Goal: Information Seeking & Learning: Check status

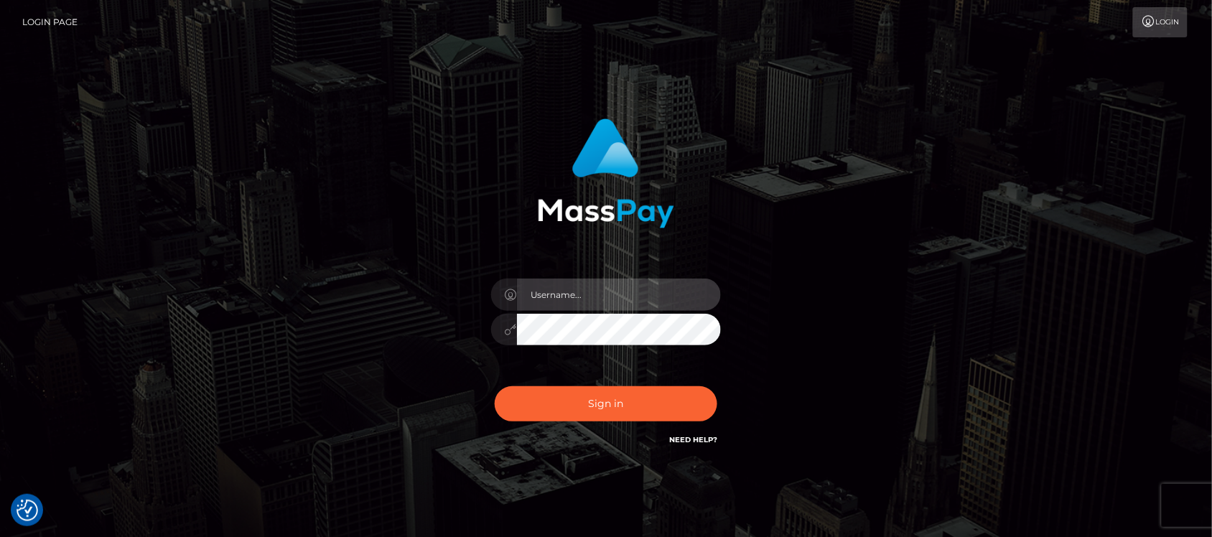
type input "hello.feetfinder"
click at [627, 295] on input "hello.feetfinder" at bounding box center [619, 294] width 204 height 32
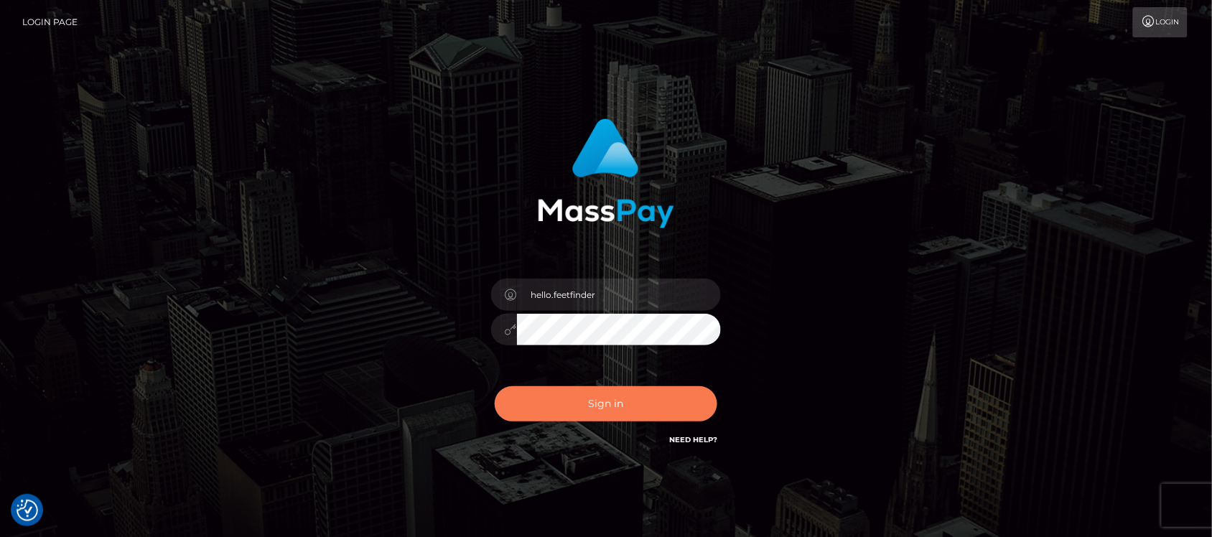
click at [647, 396] on button "Sign in" at bounding box center [606, 403] width 222 height 35
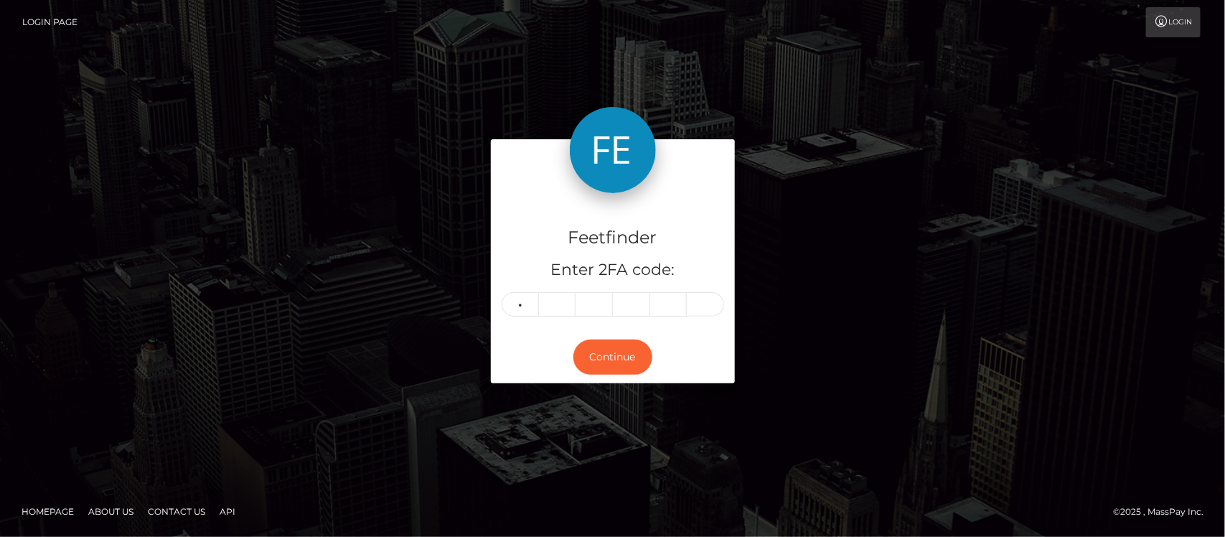
type input "8"
type input "1"
type input "5"
type input "6"
type input "3"
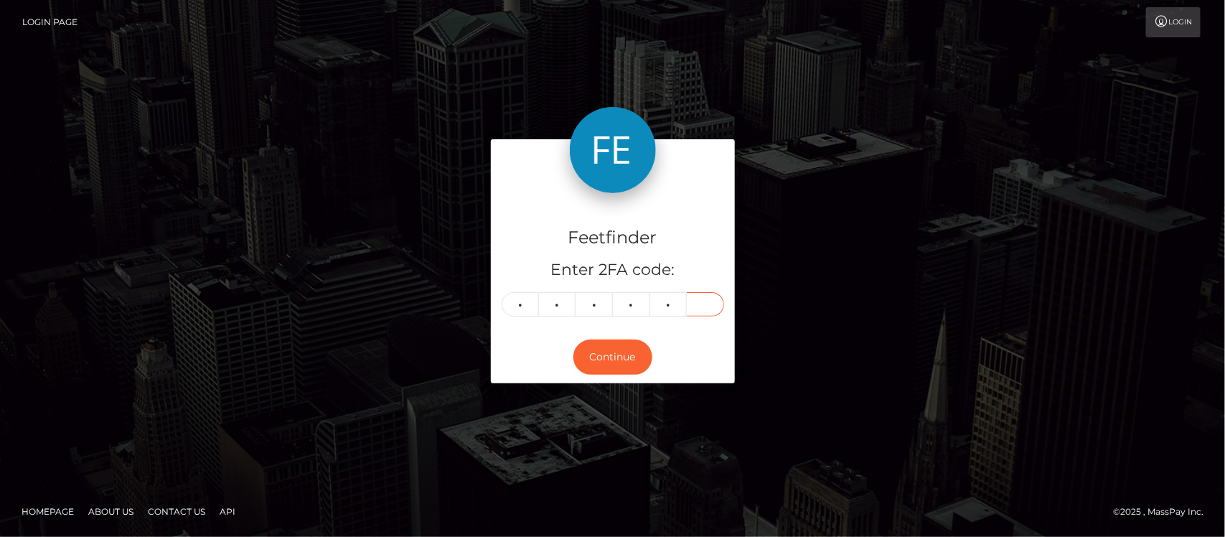
type input "1"
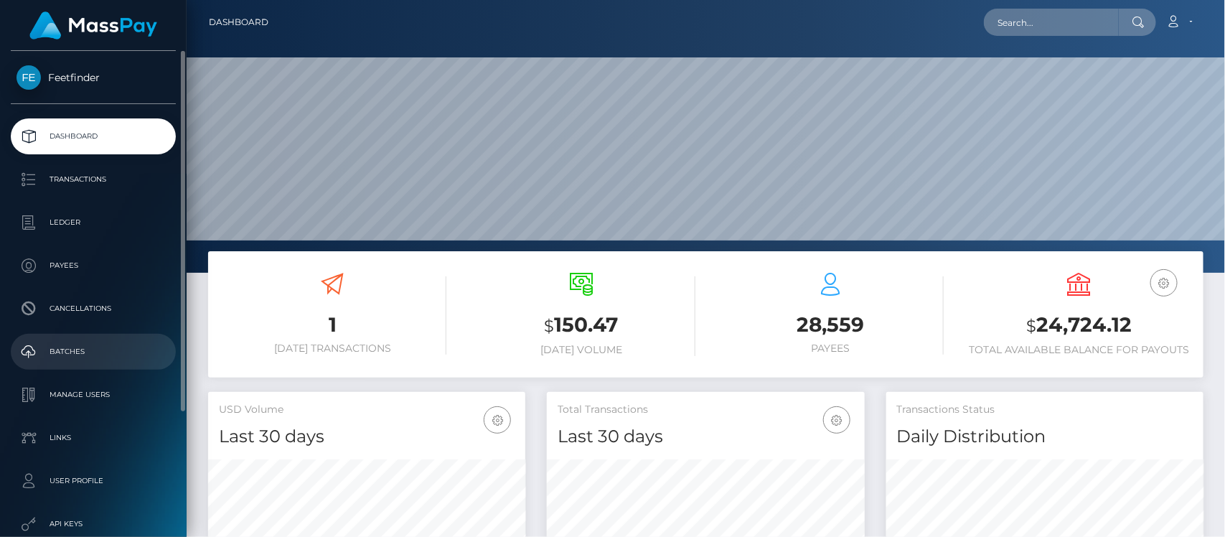
click at [72, 357] on p "Batches" at bounding box center [94, 352] width 154 height 22
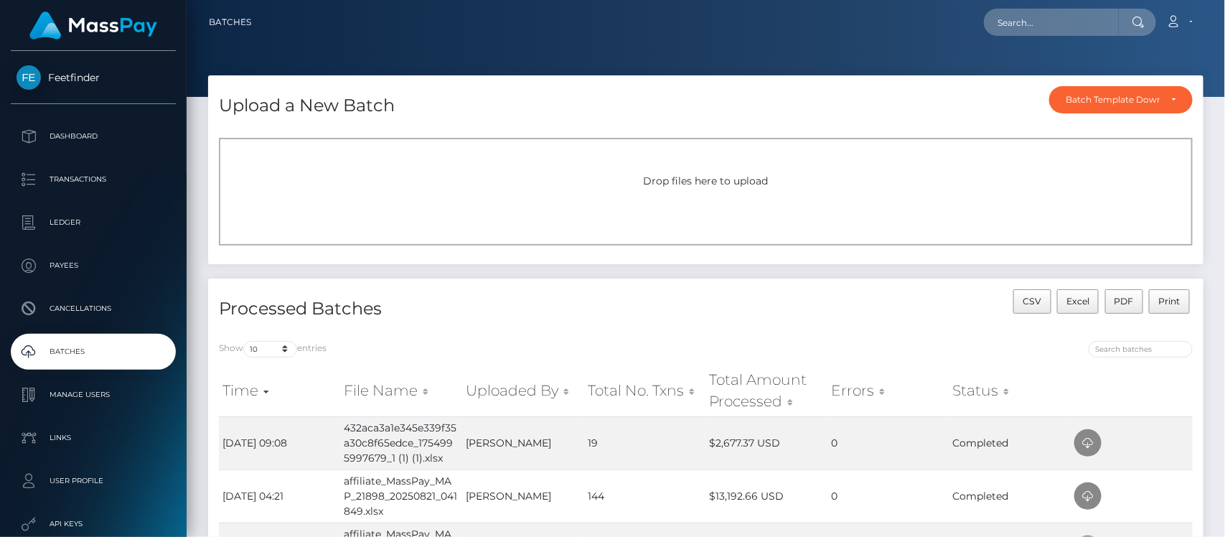
click at [748, 176] on span "Drop files here to upload" at bounding box center [706, 180] width 125 height 13
click at [732, 177] on span "Drop files here to upload" at bounding box center [706, 180] width 125 height 13
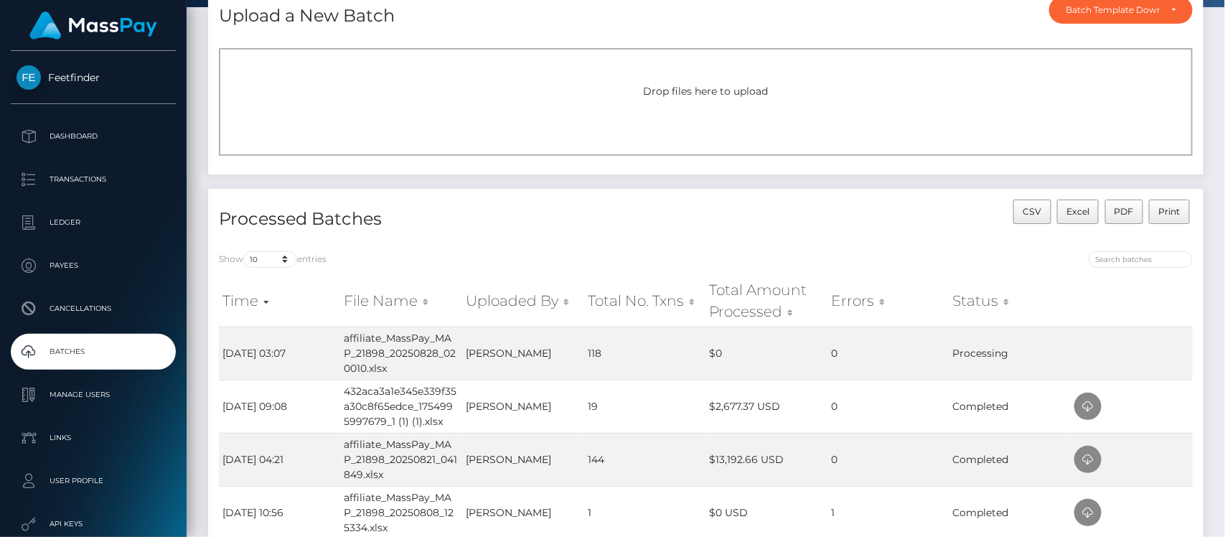
scroll to position [179, 0]
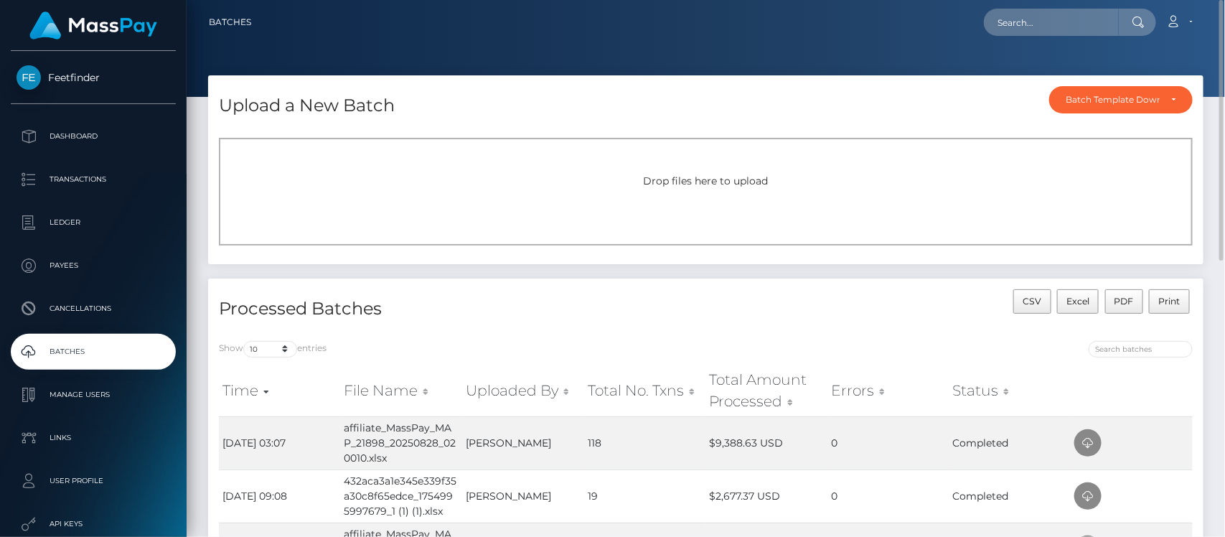
click at [734, 184] on span "Drop files here to upload" at bounding box center [706, 180] width 125 height 13
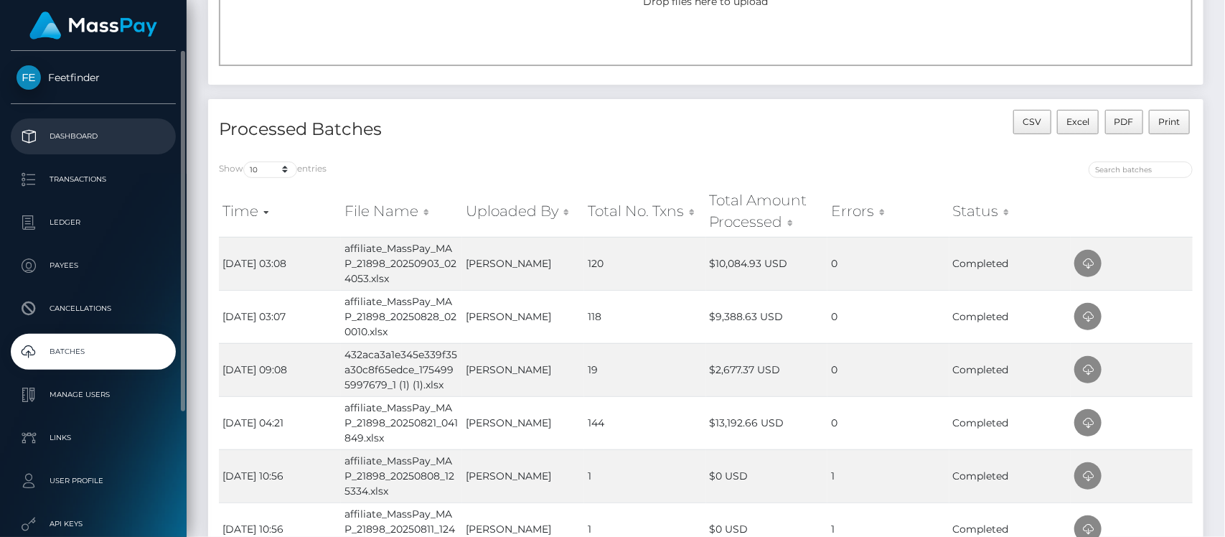
click at [75, 131] on p "Dashboard" at bounding box center [94, 137] width 154 height 22
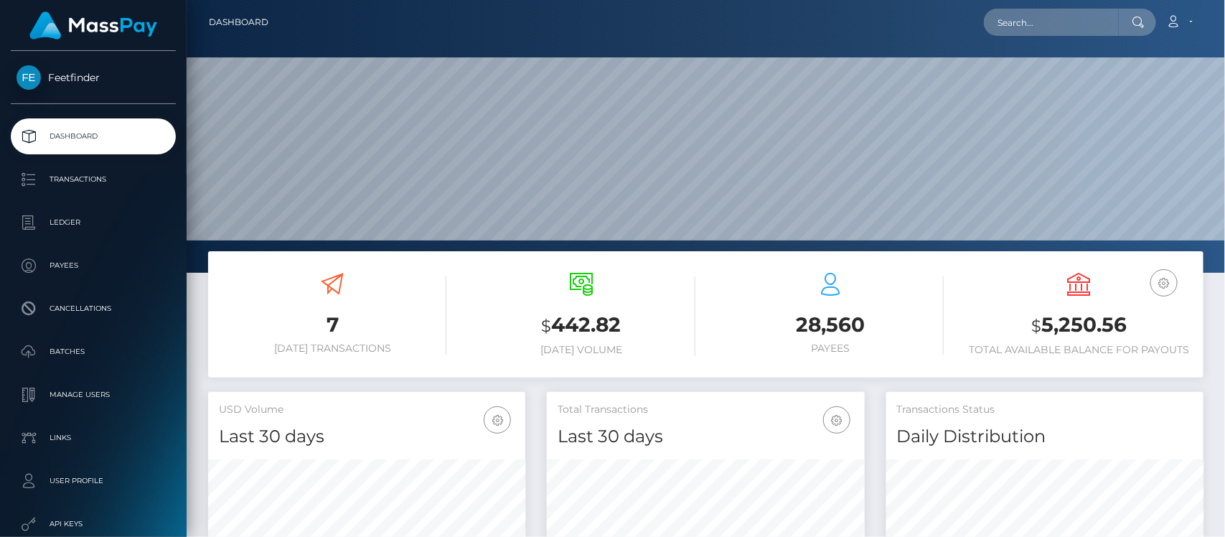
scroll to position [253, 317]
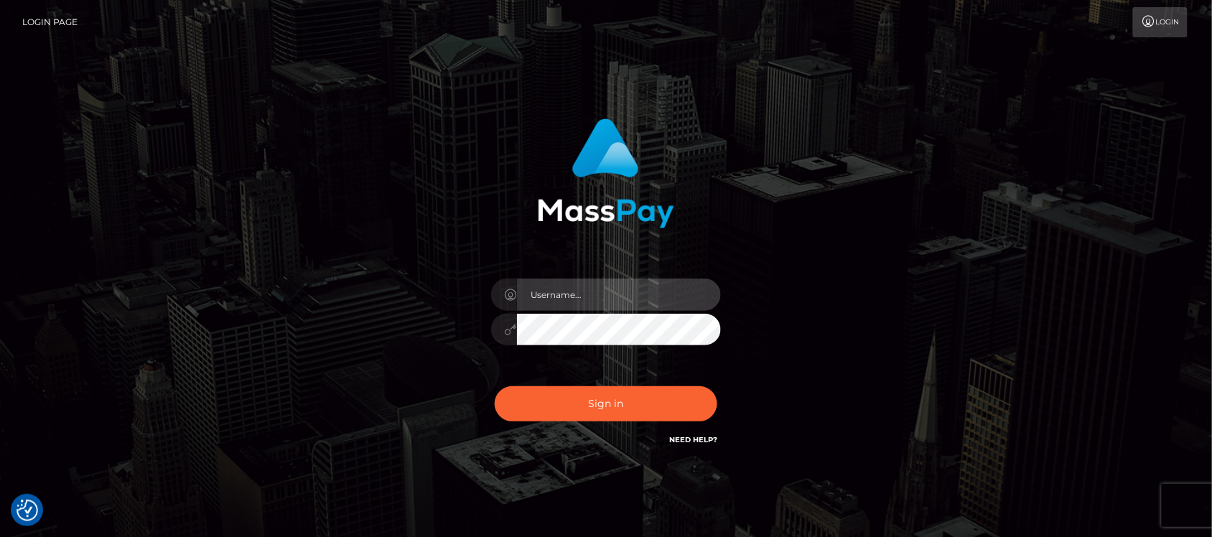
type input "hello.feetfinder"
click at [650, 306] on input "hello.feetfinder" at bounding box center [619, 294] width 204 height 32
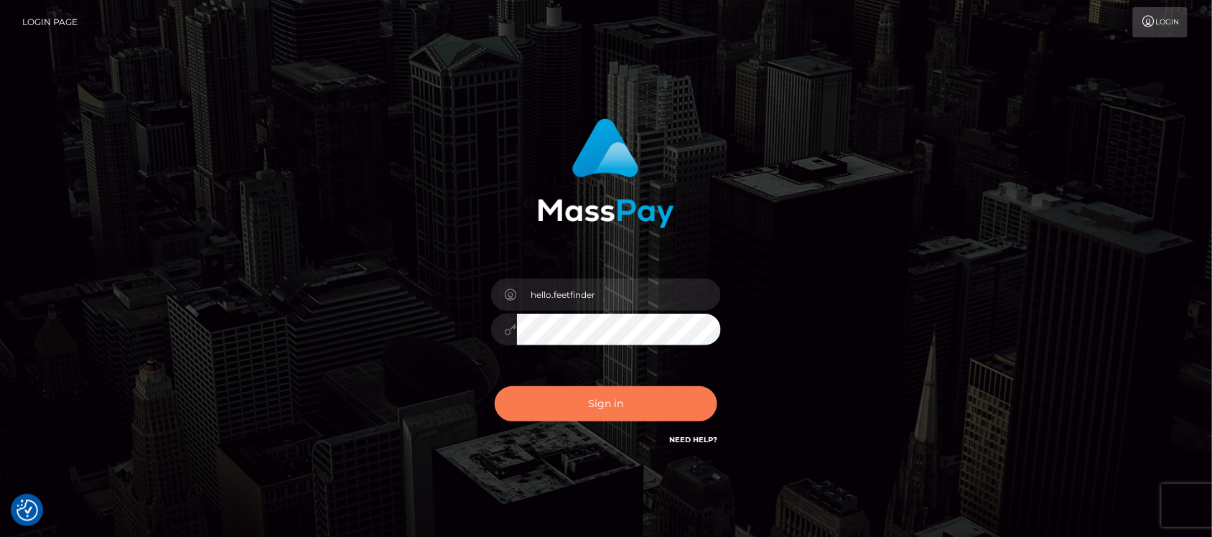
click at [639, 406] on button "Sign in" at bounding box center [606, 403] width 222 height 35
type input "hello.feetfinder"
click at [627, 413] on button "Sign in" at bounding box center [606, 403] width 222 height 35
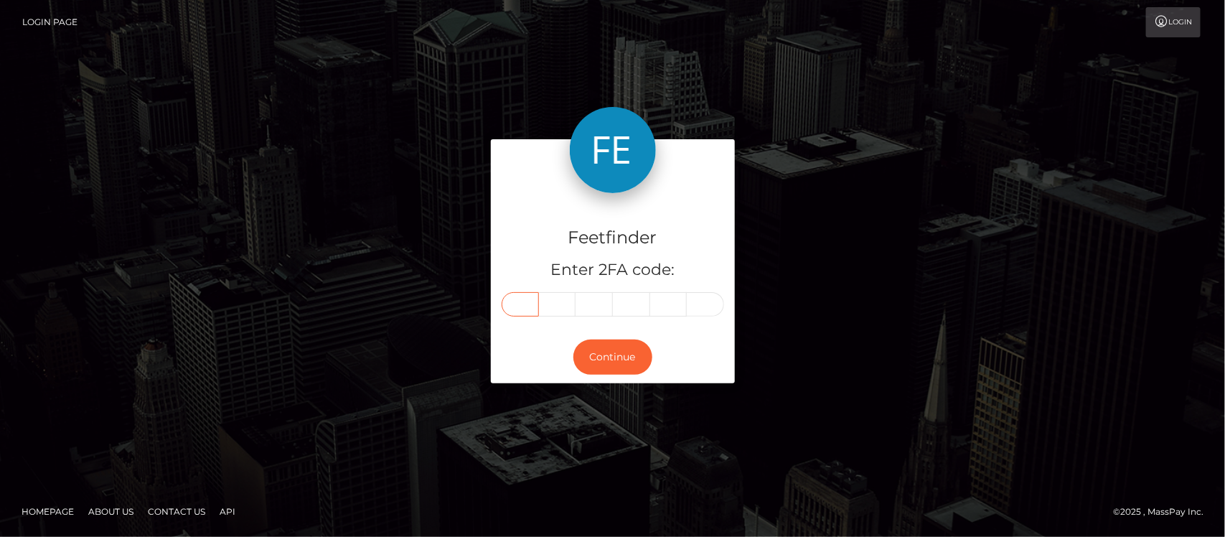
click at [511, 301] on input "text" at bounding box center [520, 304] width 37 height 24
type input "4"
type input "9"
type input "3"
type input "2"
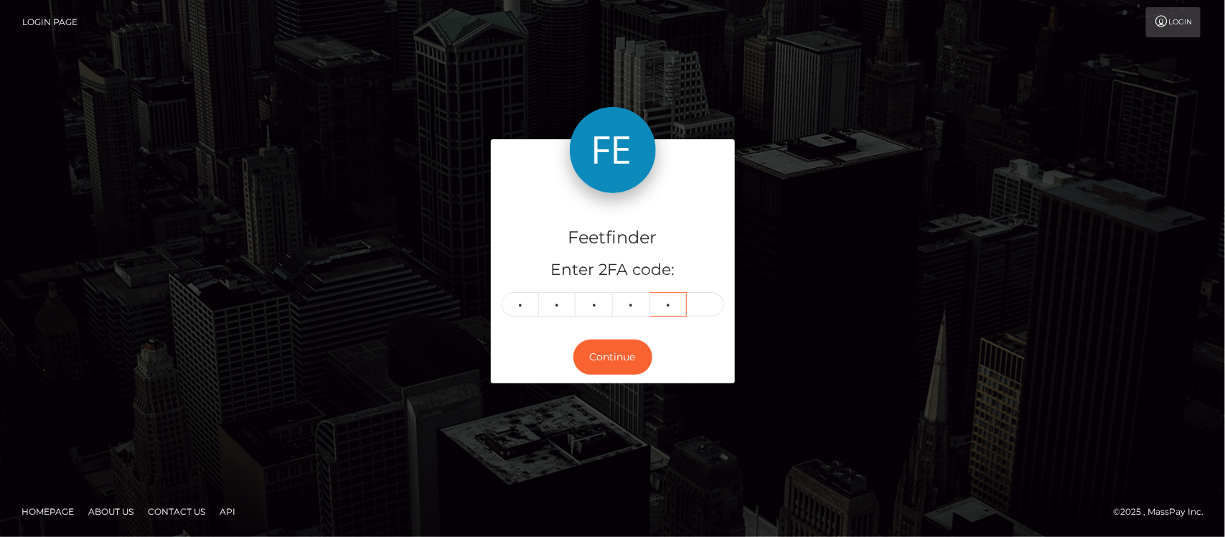
type input "0"
type input "7"
click at [625, 365] on button "Continue" at bounding box center [612, 356] width 79 height 35
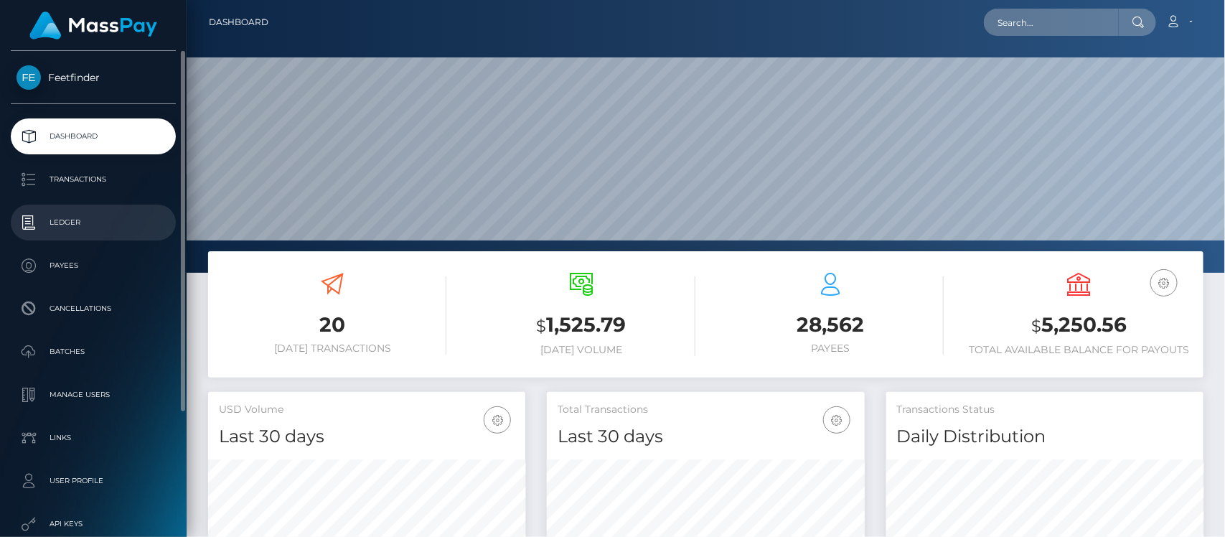
click at [88, 226] on p "Ledger" at bounding box center [94, 223] width 154 height 22
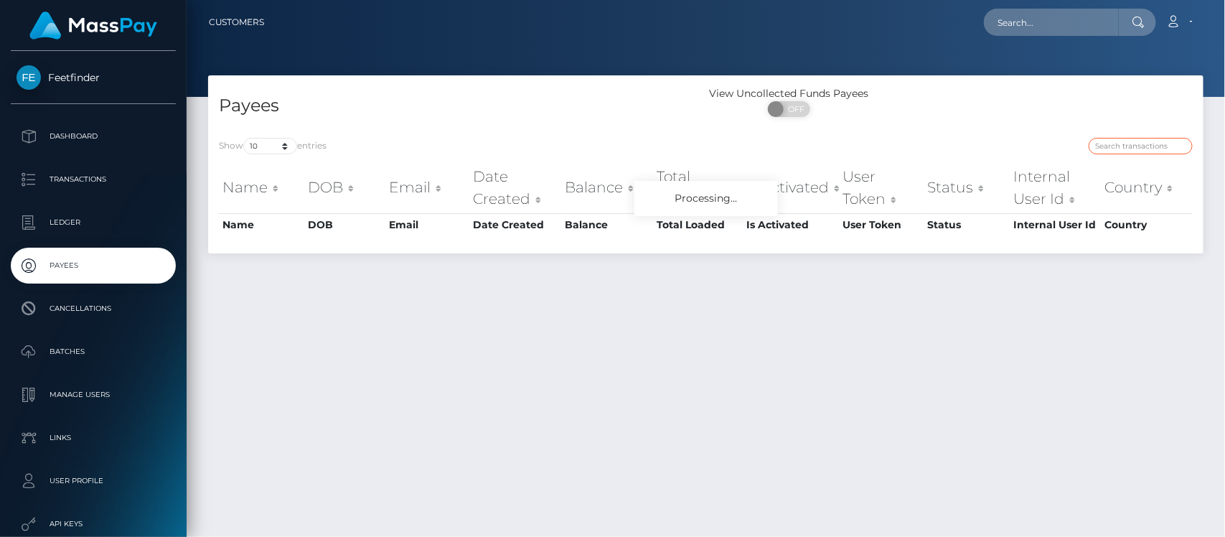
click at [1138, 139] on input "search" at bounding box center [1141, 146] width 104 height 17
paste input "velvetxvixen@hotmail.com"
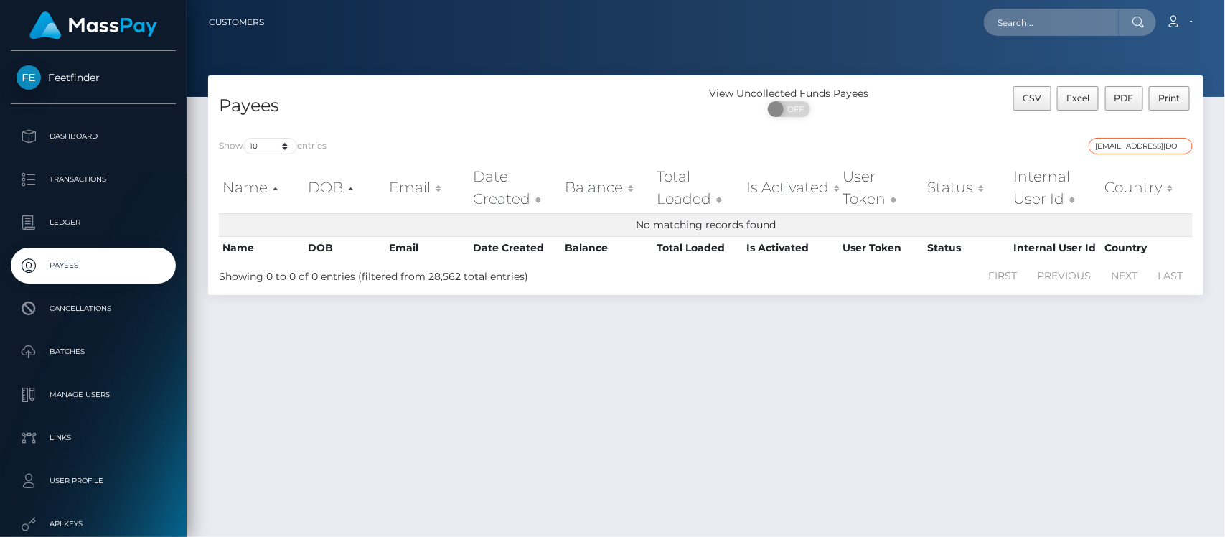
click at [1140, 144] on input "velvetxvixen@hotmail.com" at bounding box center [1141, 146] width 104 height 17
paste input "4ad942da-7e96-11f0-8023-0266f44cc279"
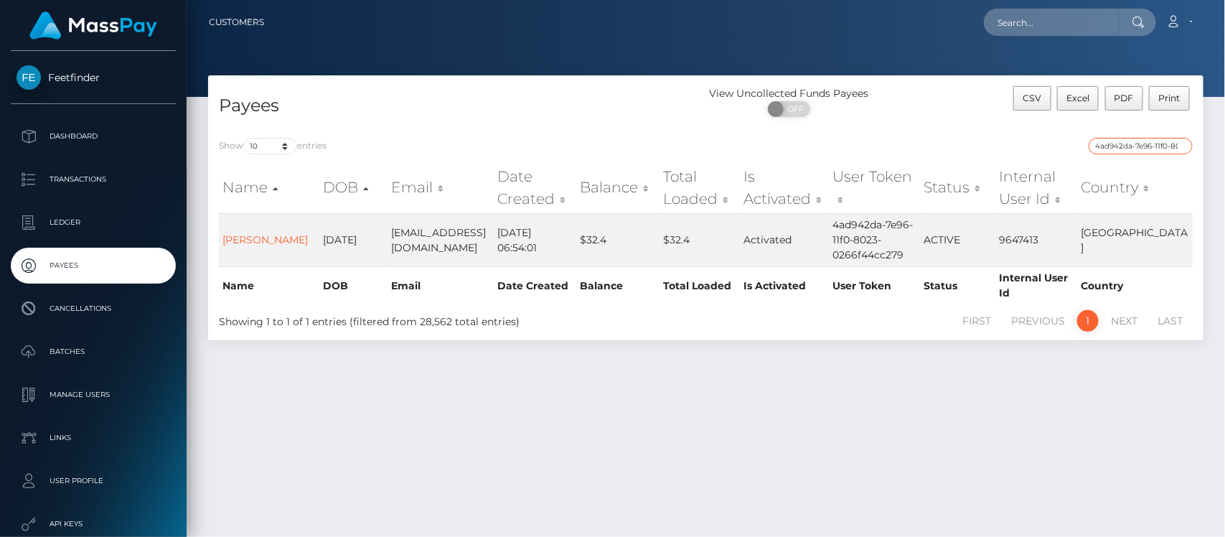
click at [1130, 146] on input "4ad942da-7e96-11f0-8023-0266f44cc279" at bounding box center [1141, 146] width 104 height 17
paste input "d4ec6436-777e-11f0-9703-0266f44cc279 status: ACTIVE"
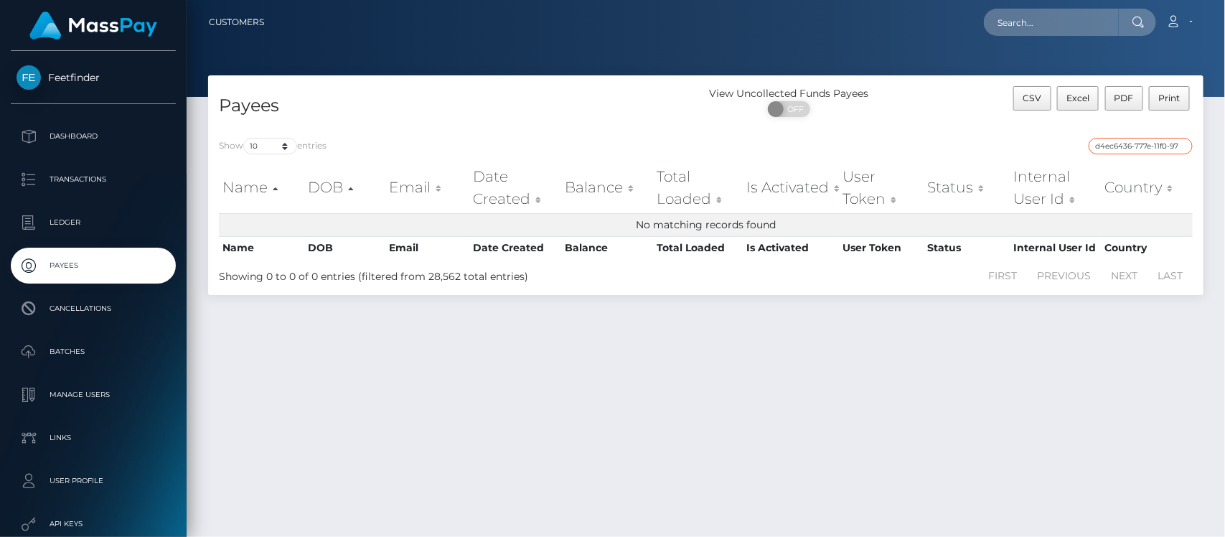
click at [1145, 146] on input "d4ec6436-777e-11f0-9703-0266f44cc279 status: ACTIVE" at bounding box center [1141, 146] width 104 height 17
paste input "search"
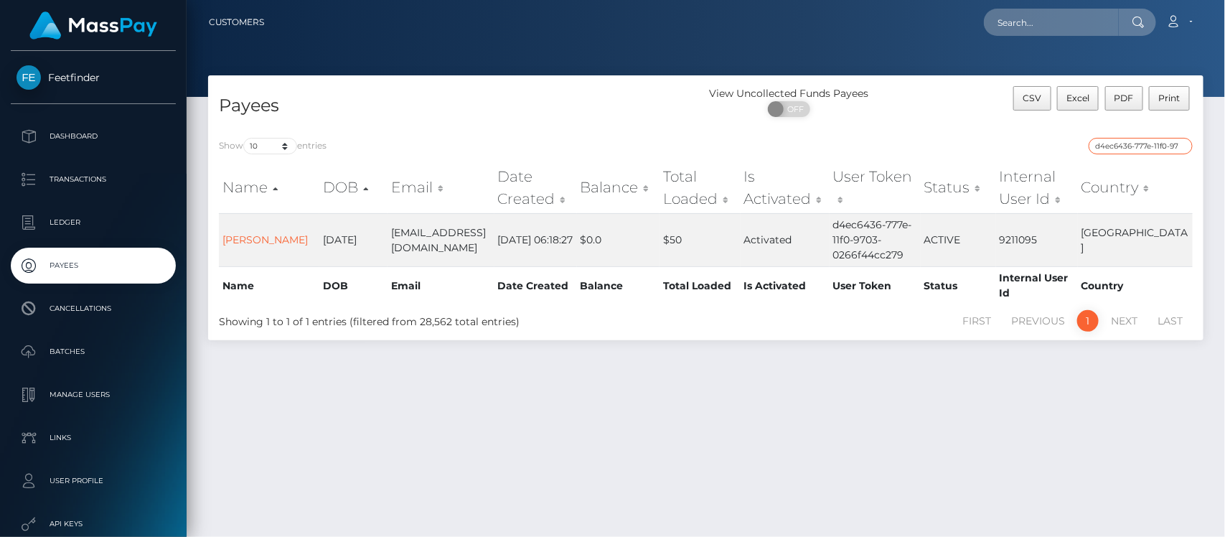
click at [1149, 141] on input "d4ec6436-777e-11f0-9703-0266f44cc279" at bounding box center [1141, 146] width 104 height 17
paste input "a7c6857f-6274-11f0-b1fb-02a8c2768cb"
type input "a7c6857f-6274-11f0-b1fb-02a8c2768cb9"
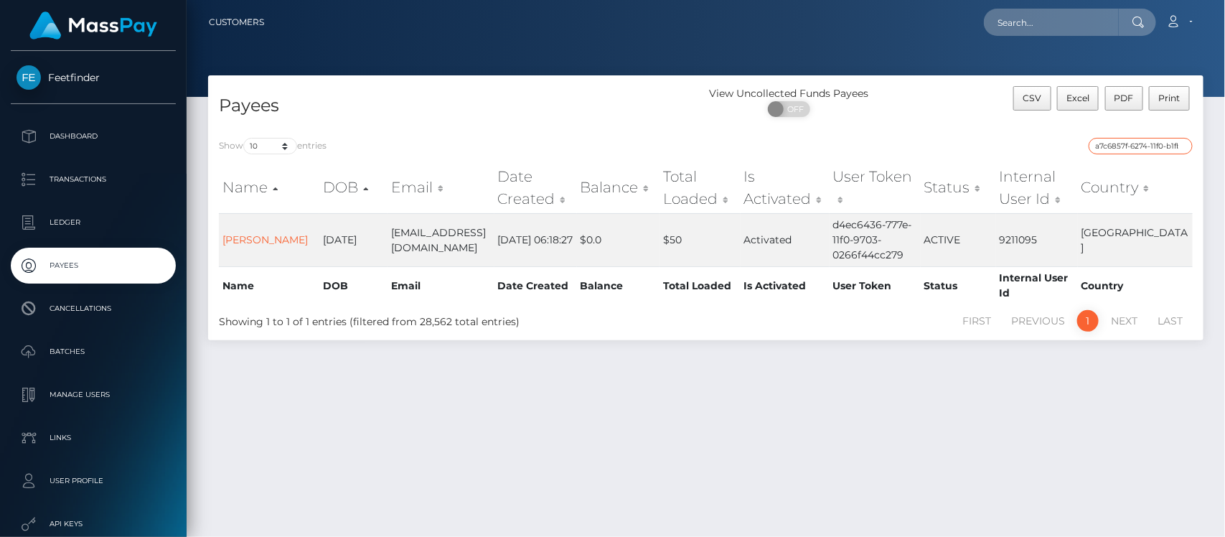
scroll to position [0, 61]
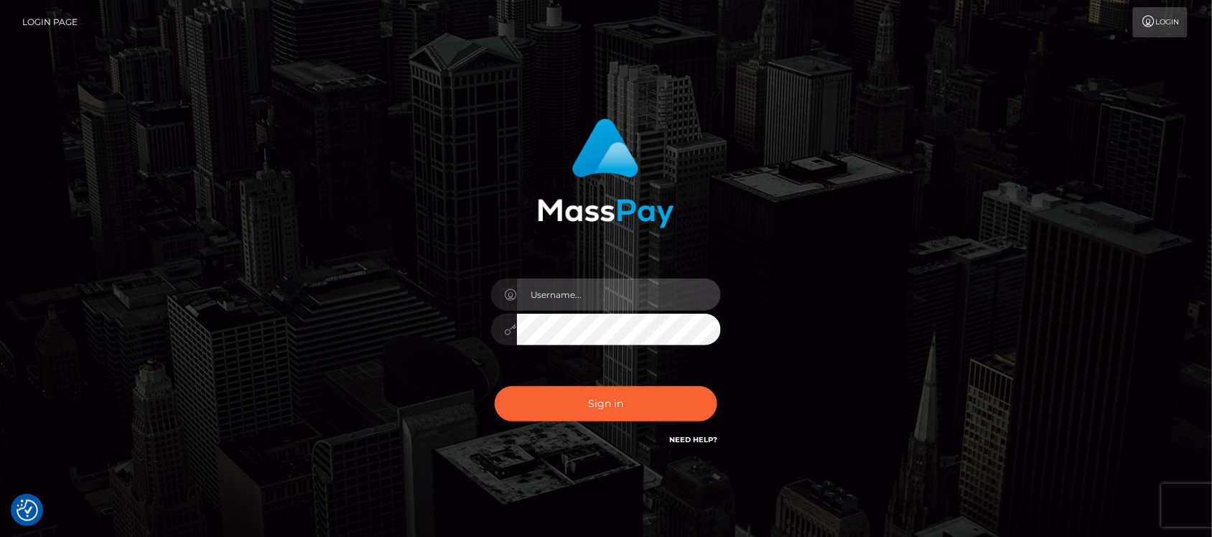
type input "hello.feetfinder"
click at [650, 294] on input "hello.feetfinder" at bounding box center [619, 294] width 204 height 32
drag, startPoint x: 678, startPoint y: 383, endPoint x: 675, endPoint y: 395, distance: 13.2
click at [678, 384] on div "Sign in Need Help?" at bounding box center [605, 410] width 251 height 64
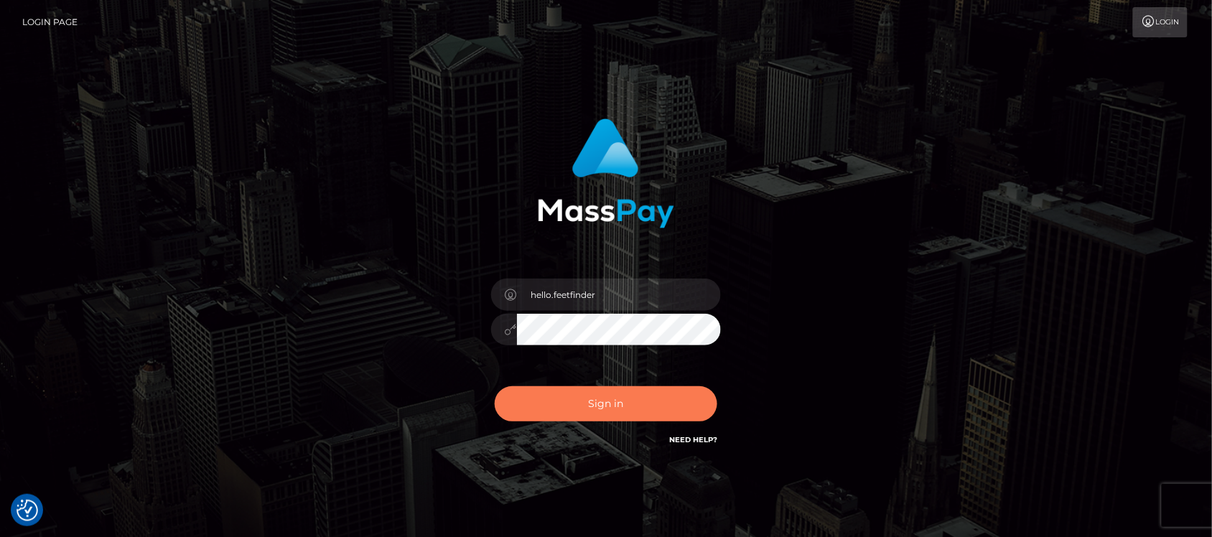
click at [675, 396] on button "Sign in" at bounding box center [606, 403] width 222 height 35
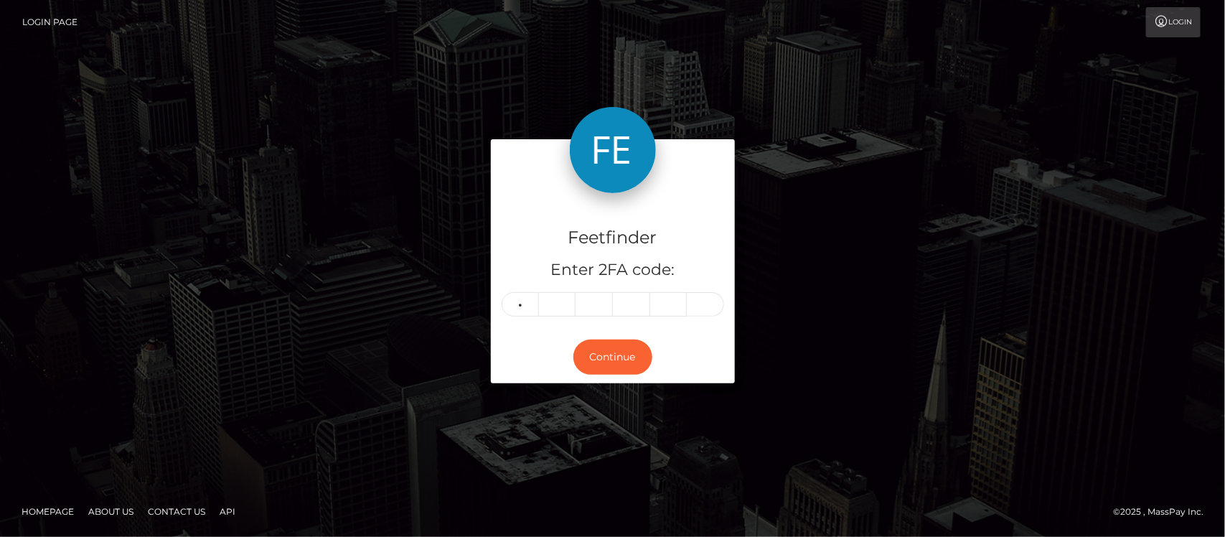
type input "0"
type input "8"
type input "6"
type input "4"
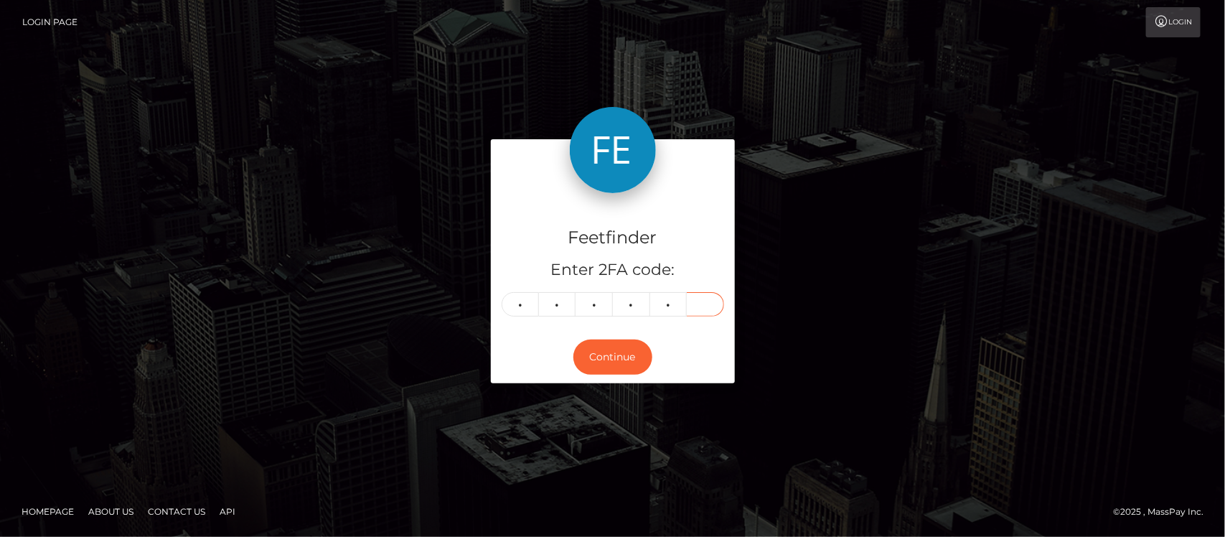
type input "1"
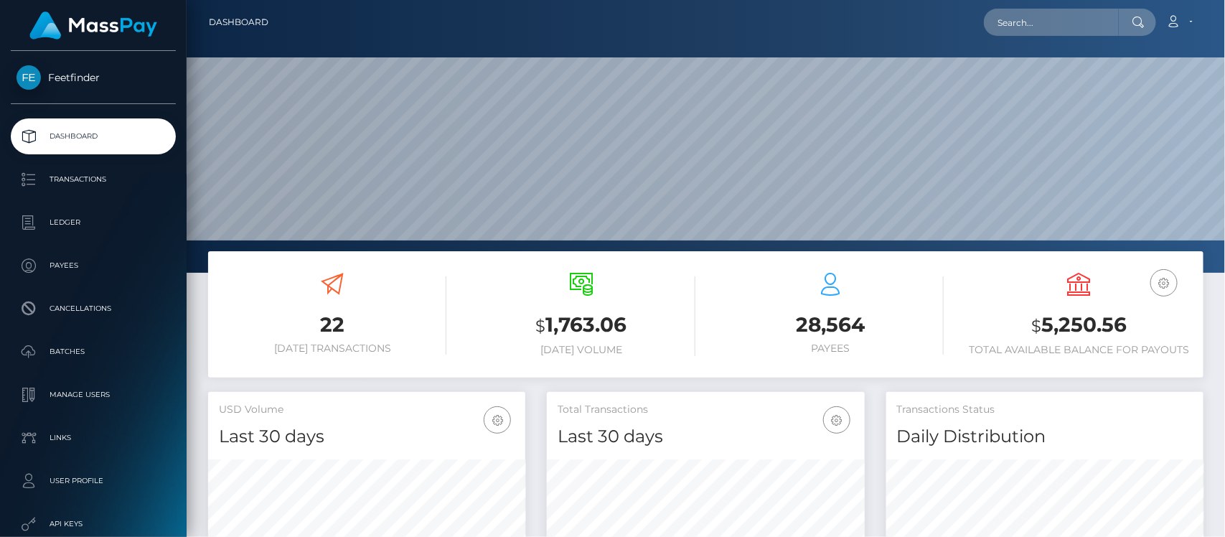
scroll to position [253, 317]
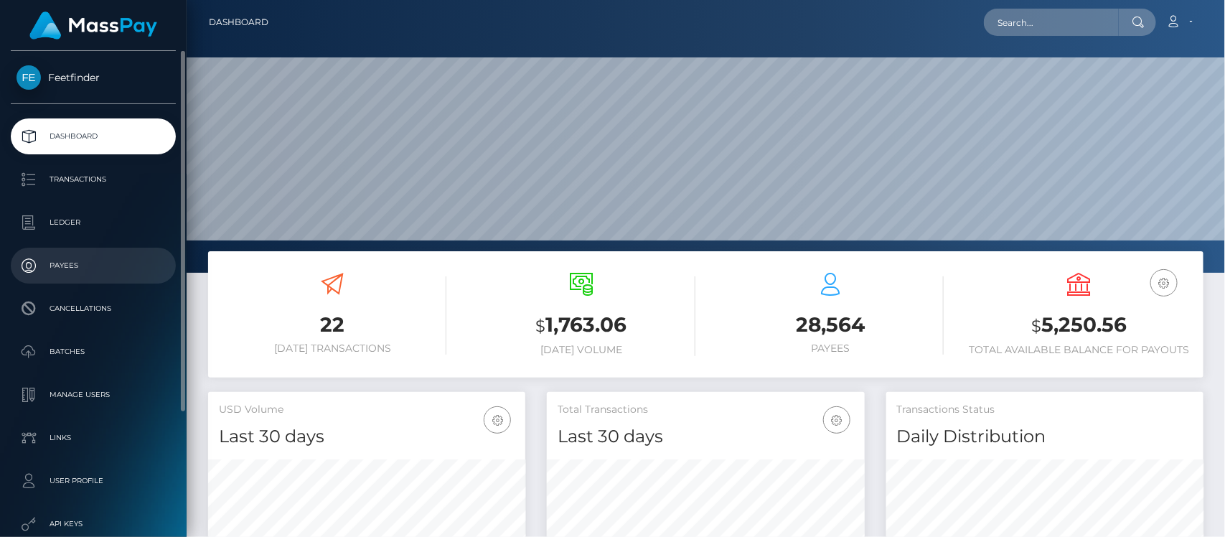
click at [94, 268] on p "Payees" at bounding box center [94, 266] width 154 height 22
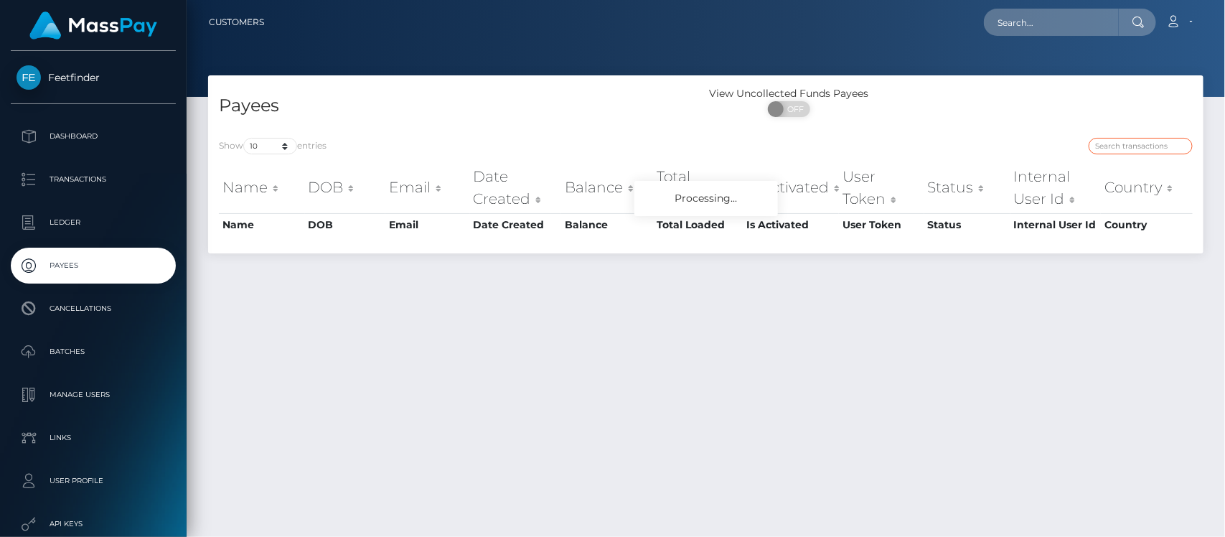
click at [1116, 147] on input "search" at bounding box center [1141, 146] width 104 height 17
click at [1117, 147] on input "search" at bounding box center [1141, 146] width 104 height 17
paste input "a7c6857f-6274-11f0-b1fb-02a8c2768cb9"
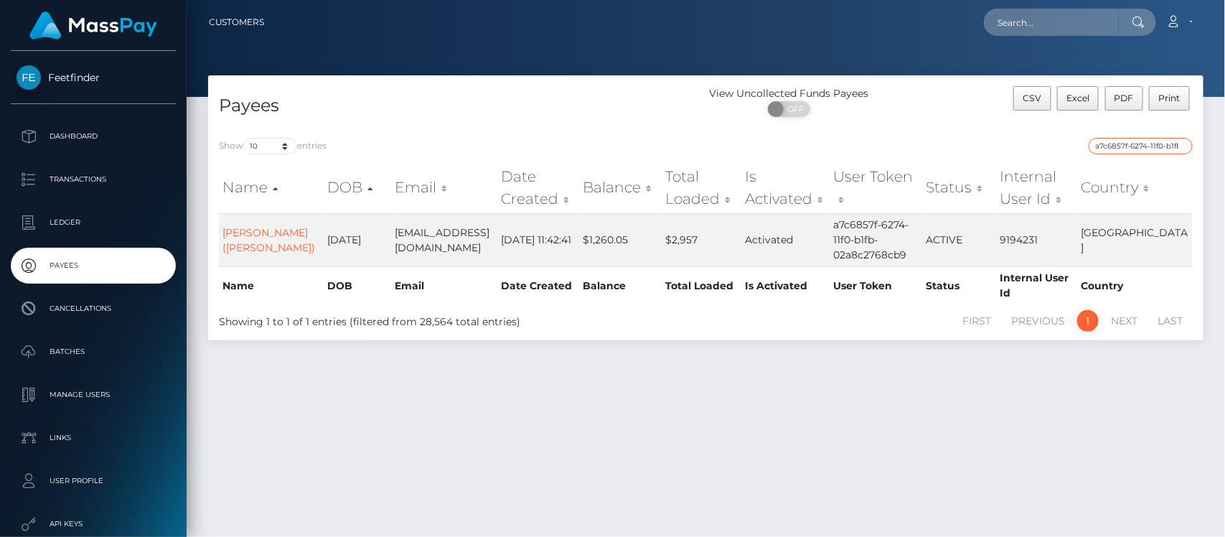
click at [1153, 151] on input "a7c6857f-6274-11f0-b1fb-02a8c2768cb9" at bounding box center [1141, 146] width 104 height 17
paste input "d9319d55-8d06-11f0-bd85-0694aced620b"
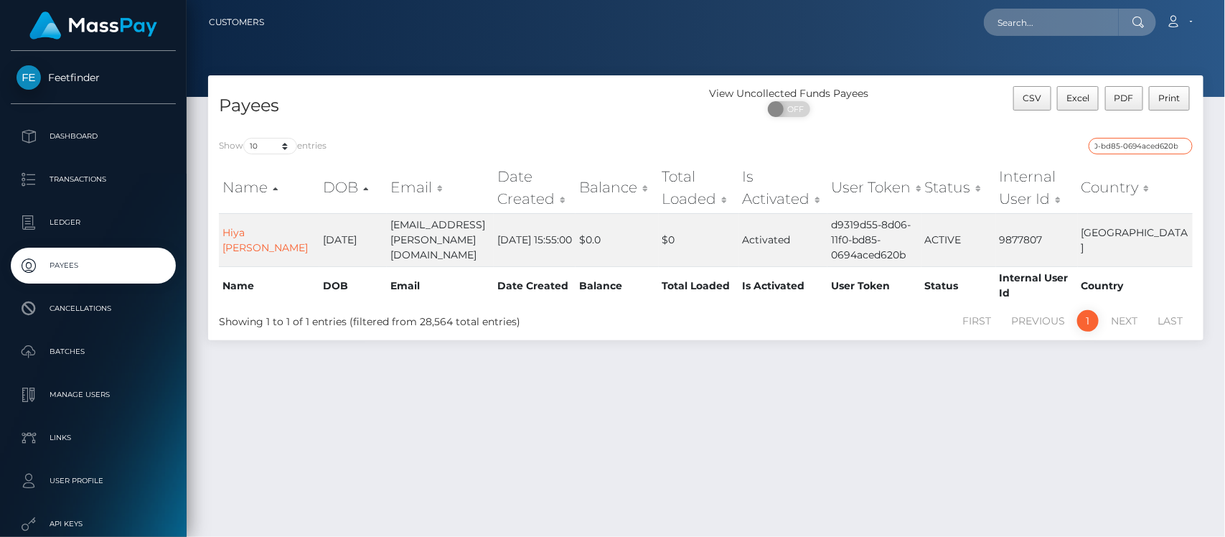
type input "d9319d55-8d06-11f0-bd85-0694aced620b"
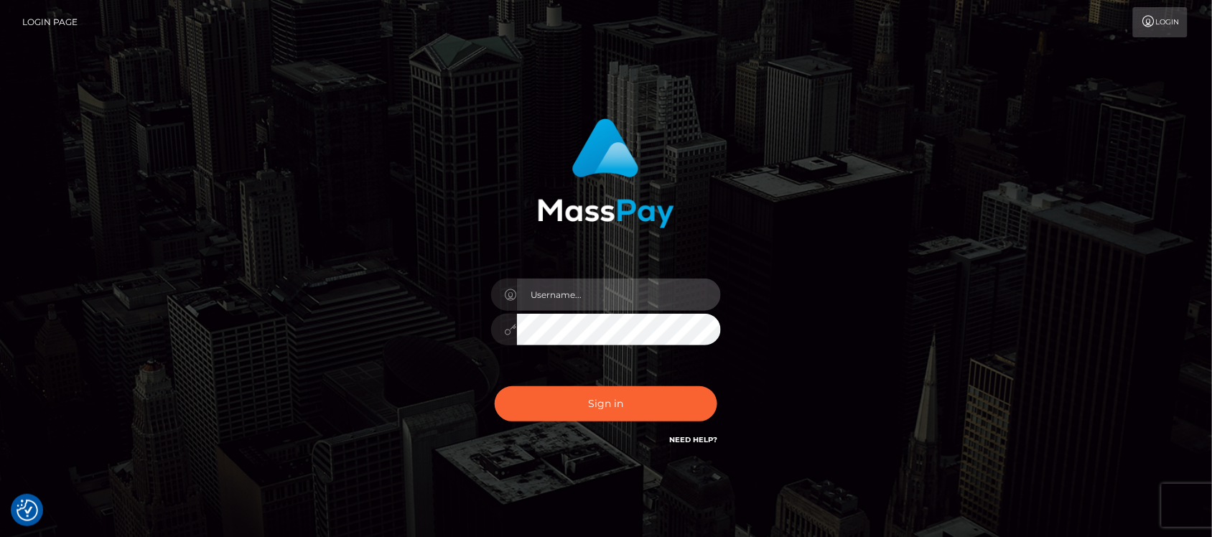
type input "hello.feetfinder"
click at [684, 294] on input "hello.feetfinder" at bounding box center [619, 294] width 204 height 32
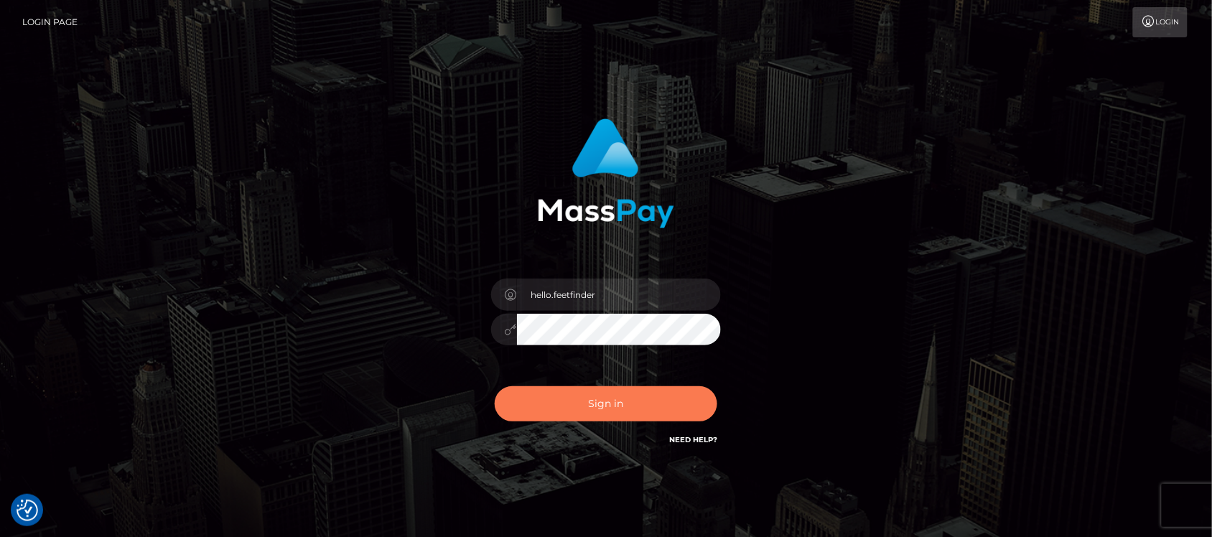
click at [658, 411] on button "Sign in" at bounding box center [606, 403] width 222 height 35
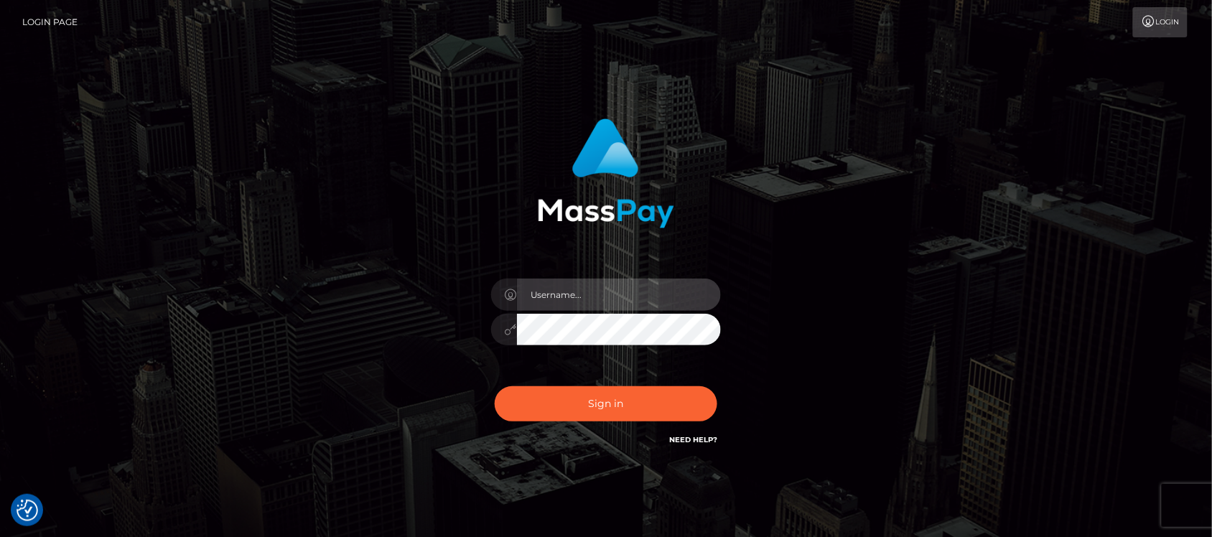
type input "hello.feetfinder"
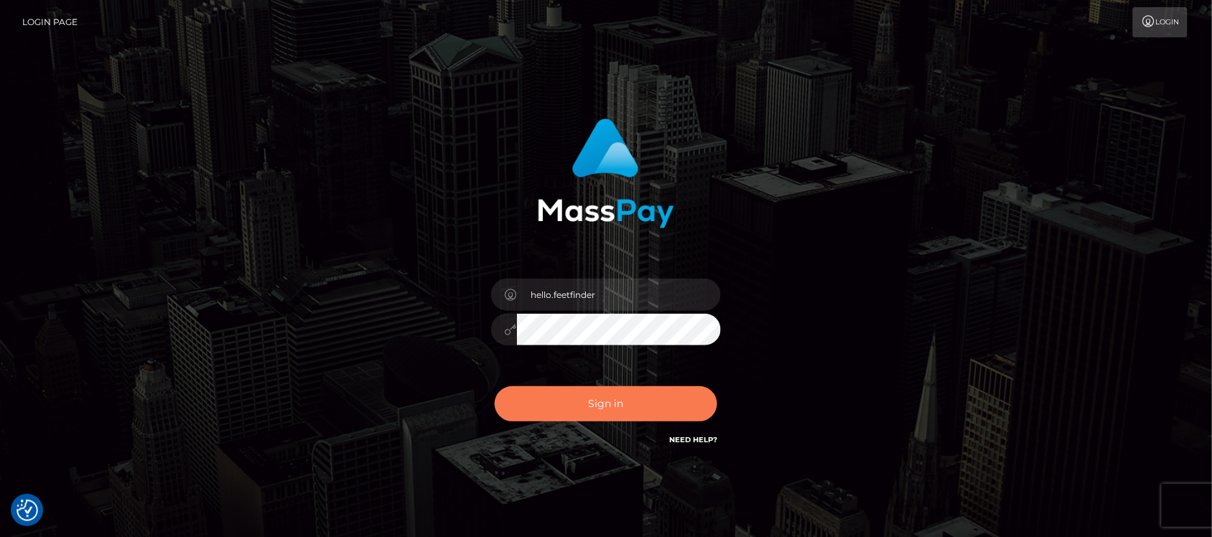
click at [658, 411] on button "Sign in" at bounding box center [606, 403] width 222 height 35
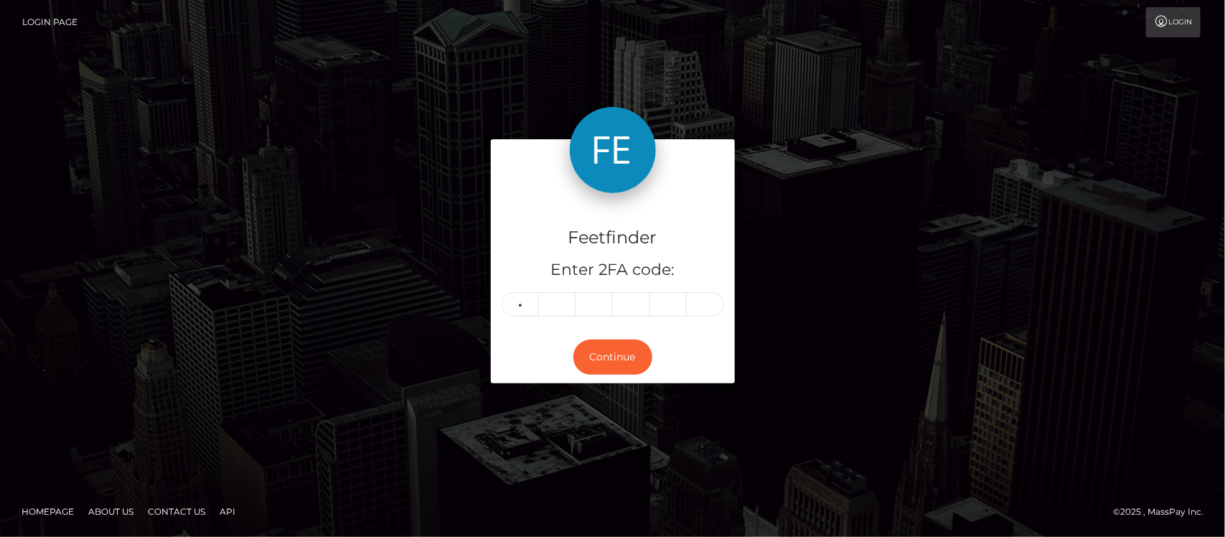
type input "9"
type input "7"
type input "0"
type input "9"
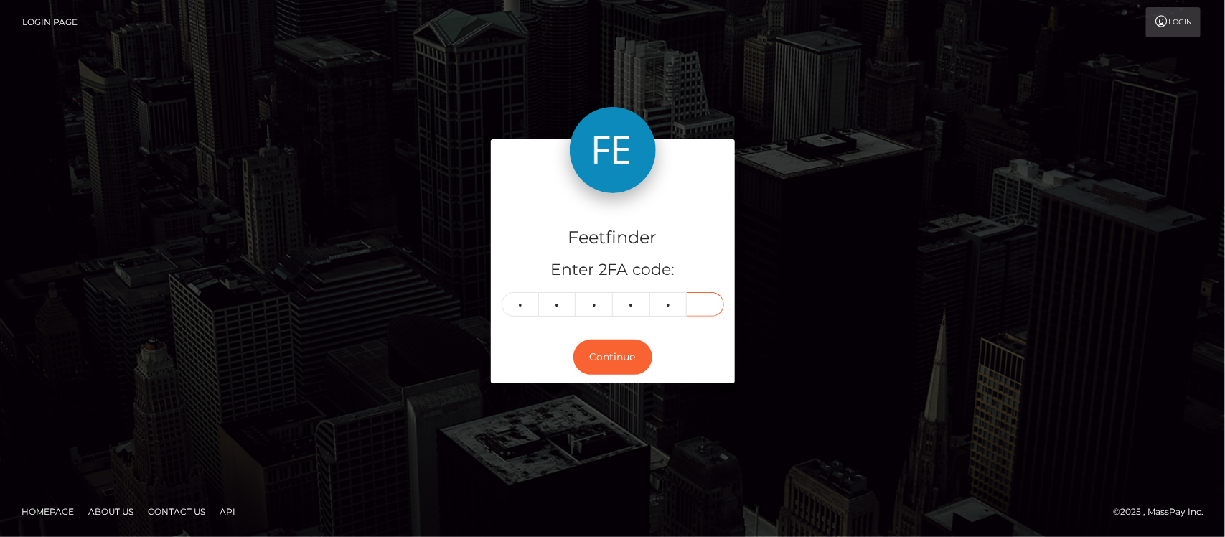
type input "5"
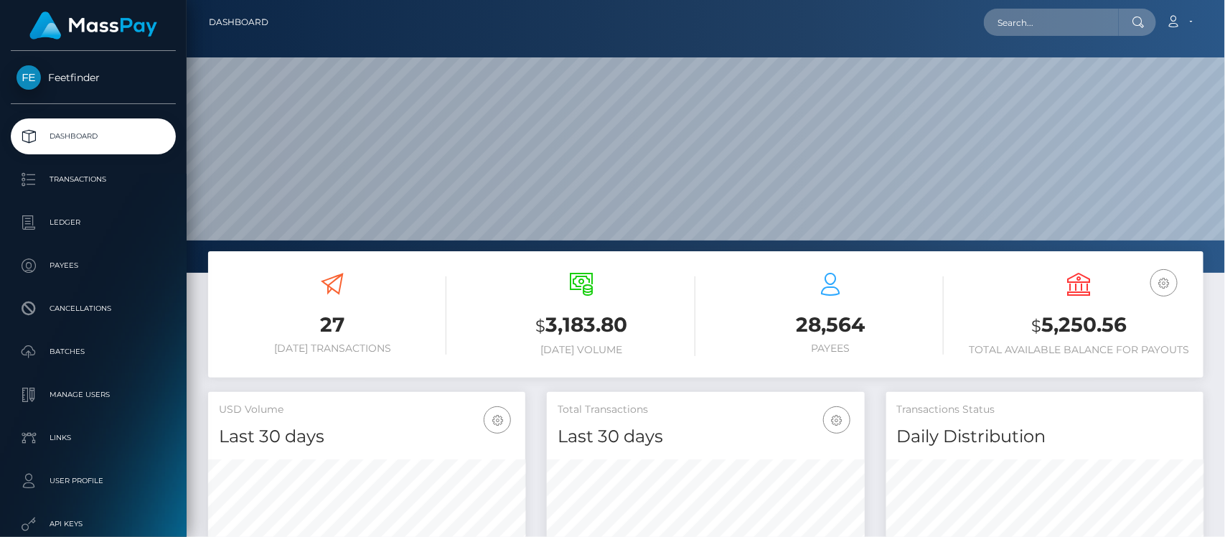
scroll to position [253, 317]
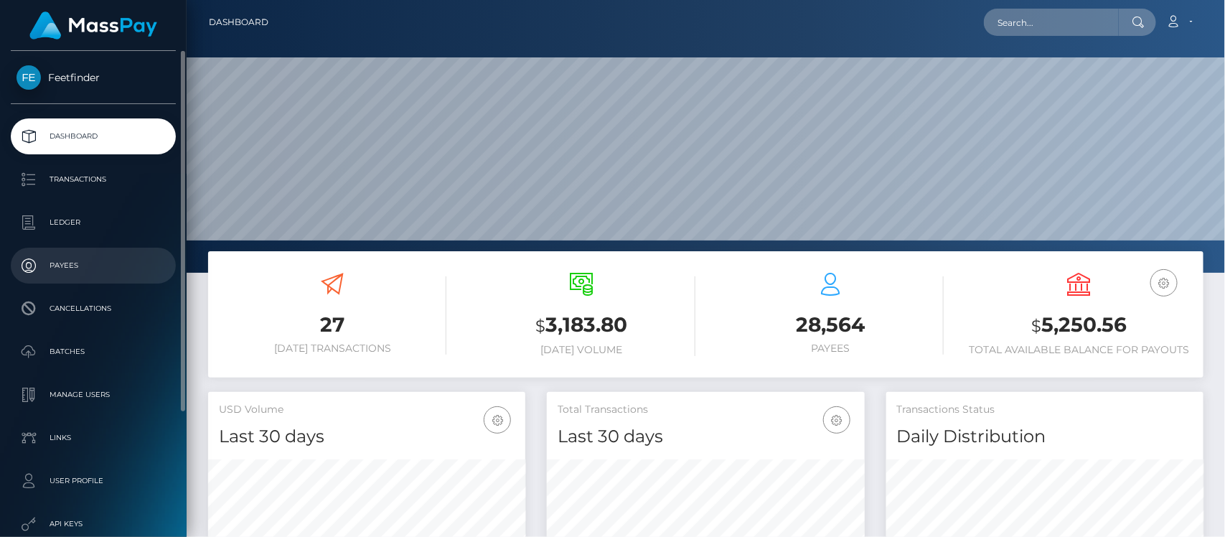
click at [78, 260] on p "Payees" at bounding box center [94, 266] width 154 height 22
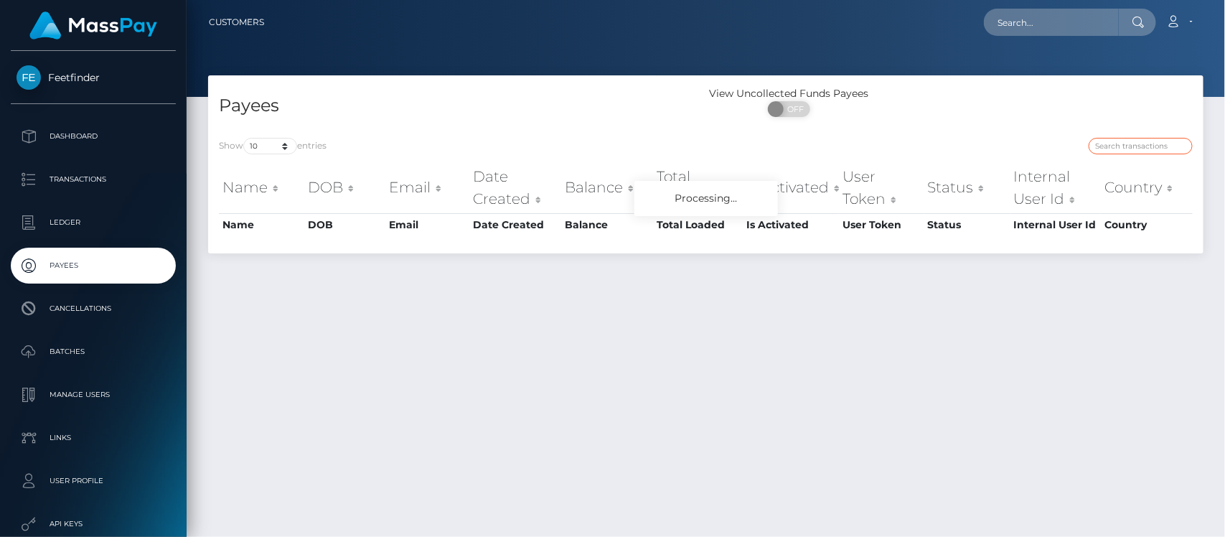
click at [1147, 139] on input "search" at bounding box center [1141, 146] width 104 height 17
paste input "6631f077-7d22-11f0-8023-0266f44cc279"
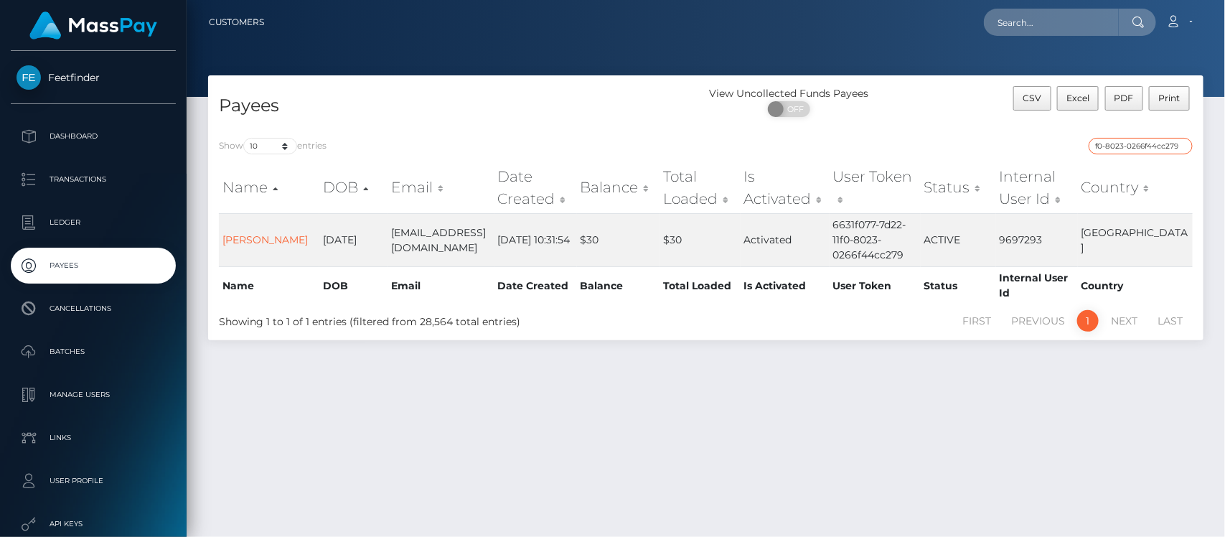
type input "6631f077-7d22-11f0-8023-0266f44cc279"
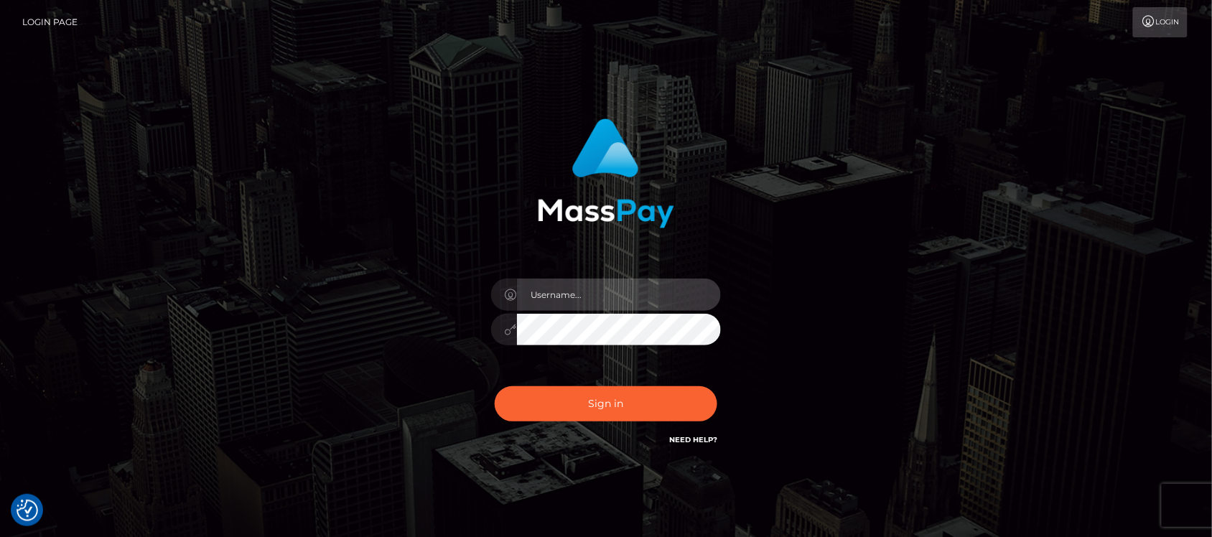
type input "hello.feetfinder"
click at [651, 286] on input "hello.feetfinder" at bounding box center [619, 294] width 204 height 32
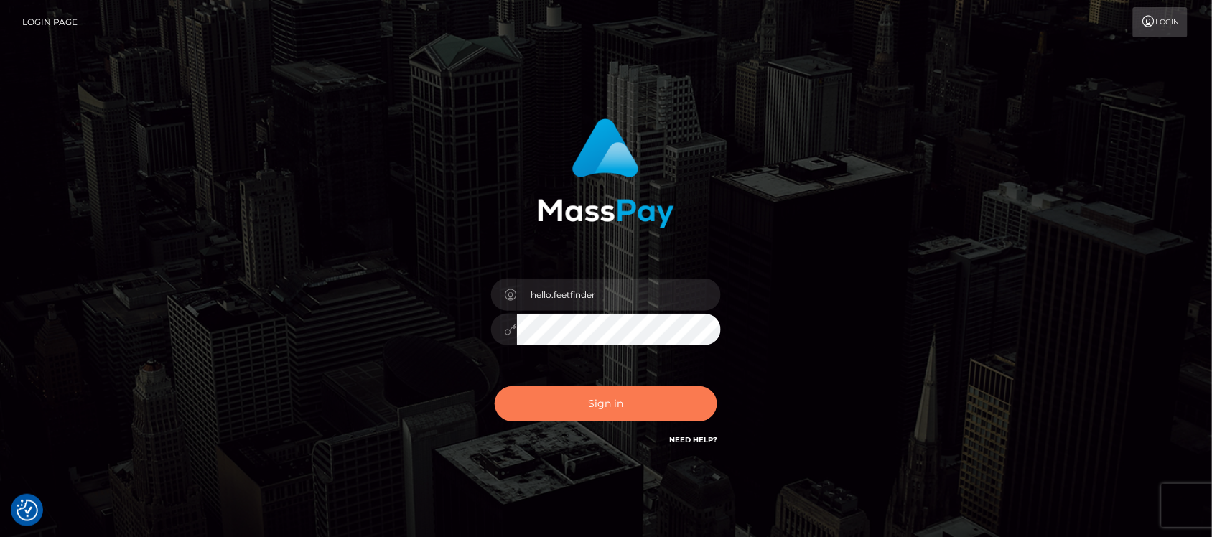
click at [666, 407] on button "Sign in" at bounding box center [606, 403] width 222 height 35
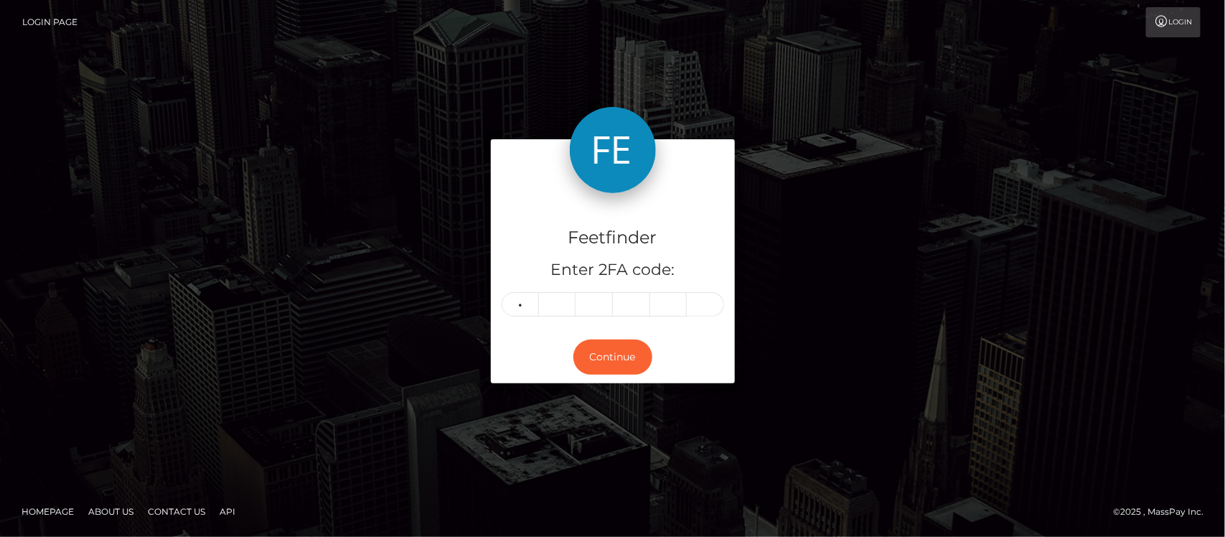
type input "3"
type input "0"
type input "2"
type input "8"
type input "2"
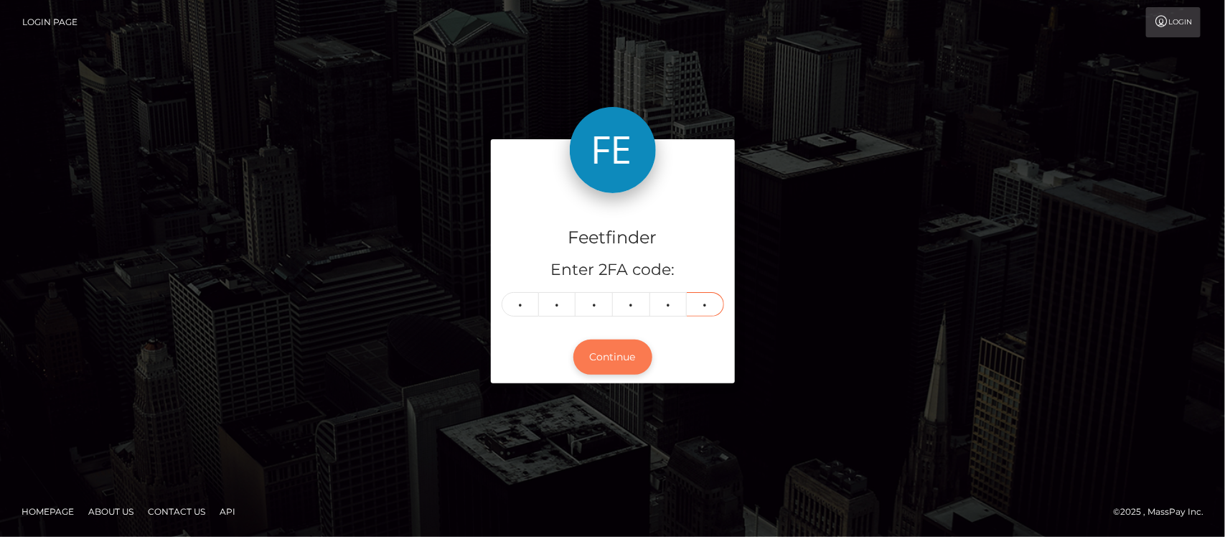
type input "2"
click at [611, 350] on button "Continue" at bounding box center [612, 356] width 79 height 35
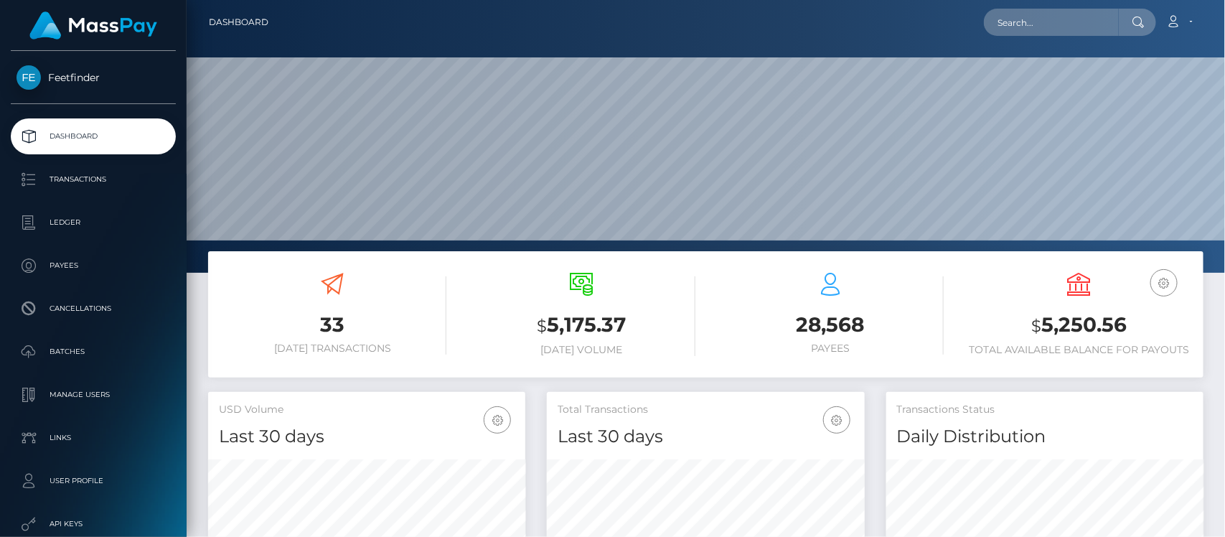
scroll to position [253, 317]
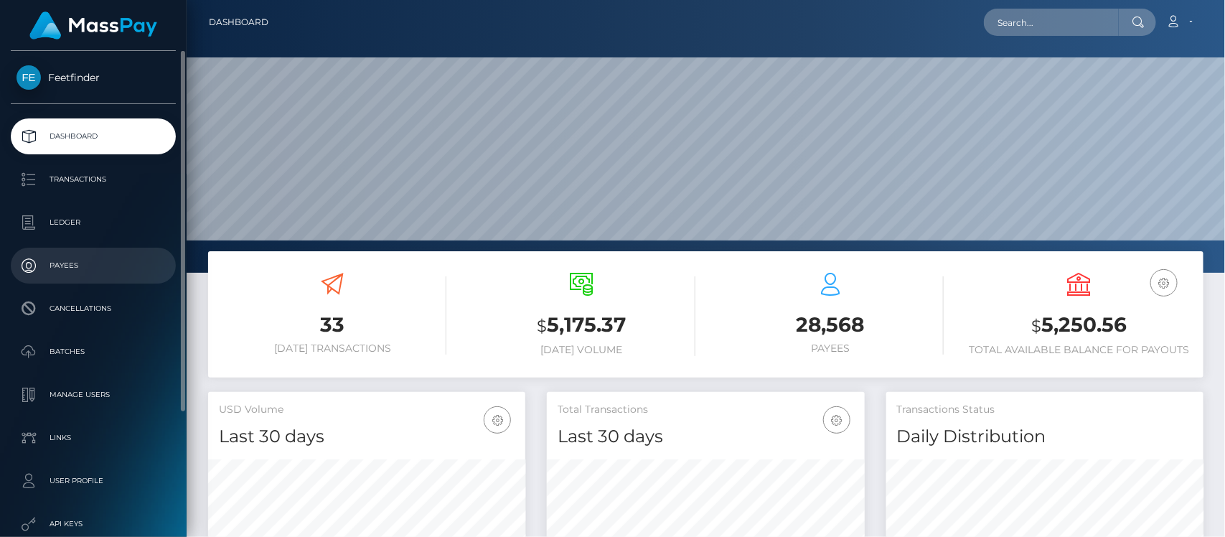
click at [84, 273] on p "Payees" at bounding box center [94, 266] width 154 height 22
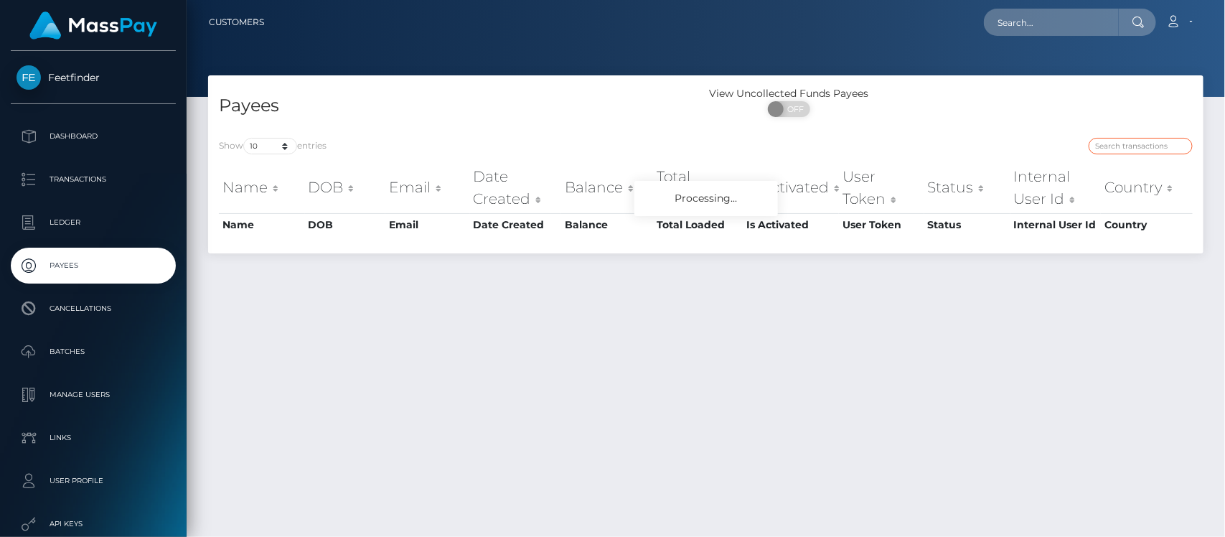
click at [1138, 146] on input "search" at bounding box center [1141, 146] width 104 height 17
paste input "6662ac6e-884d-11f0-8023-0266f44cc279"
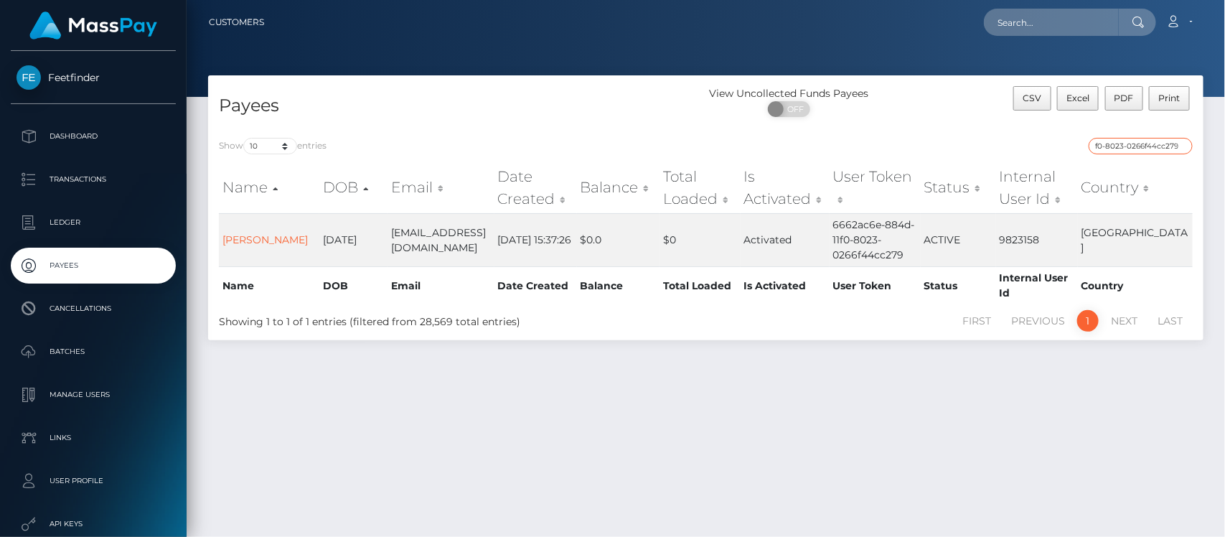
type input "6662ac6e-884d-11f0-8023-0266f44cc279"
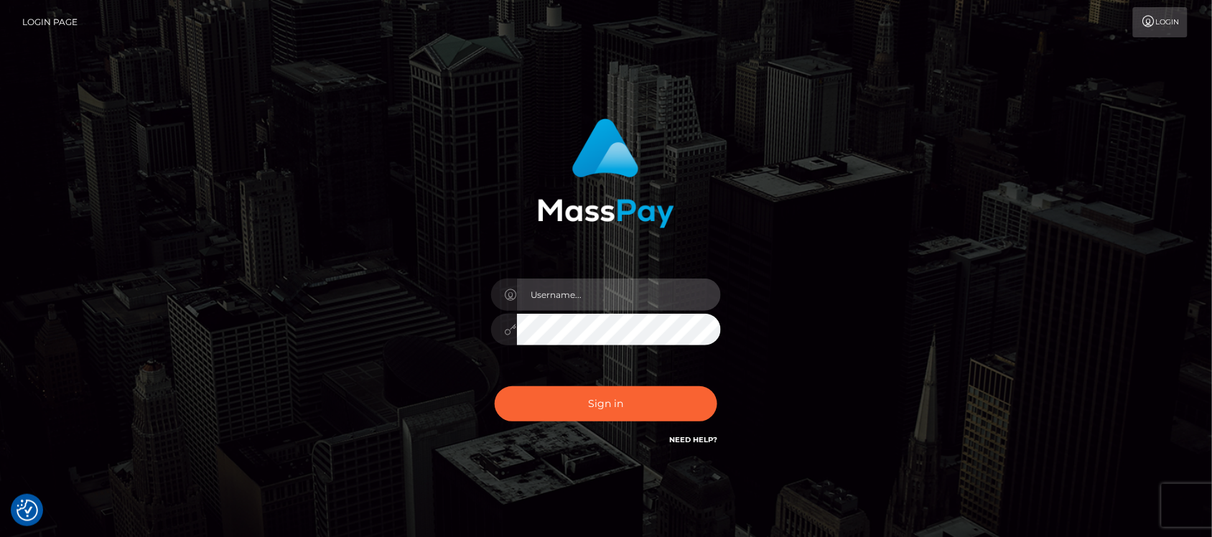
type input "hello.feetfinder"
click at [640, 288] on input "hello.feetfinder" at bounding box center [619, 294] width 204 height 32
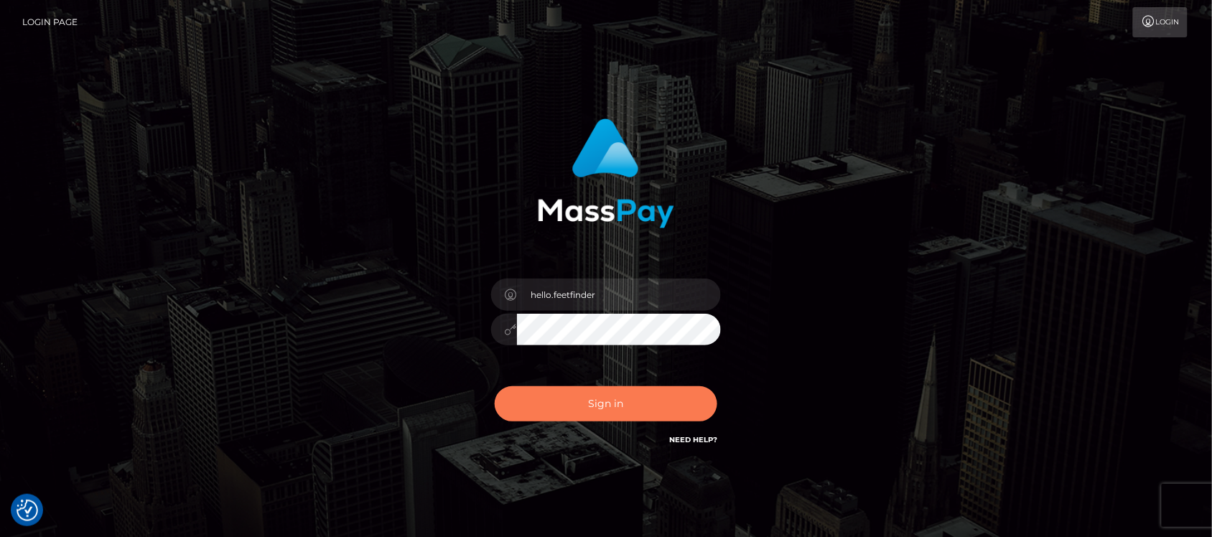
click at [675, 411] on button "Sign in" at bounding box center [606, 403] width 222 height 35
type input "hello.feetfinder"
click at [675, 410] on button "Sign in" at bounding box center [606, 403] width 222 height 35
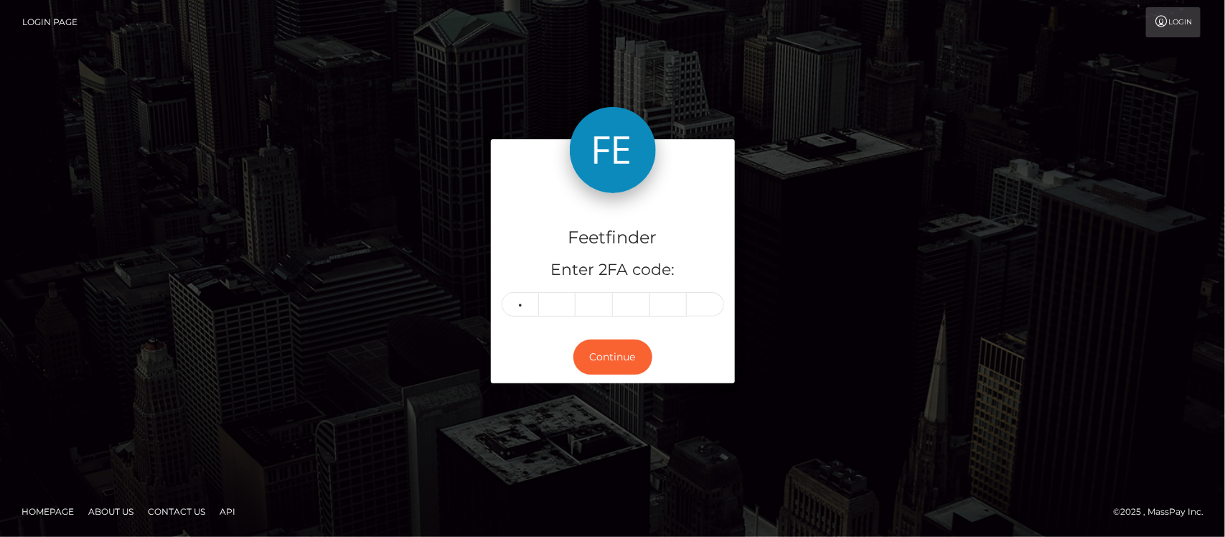
type input "8"
type input "6"
type input "4"
type input "5"
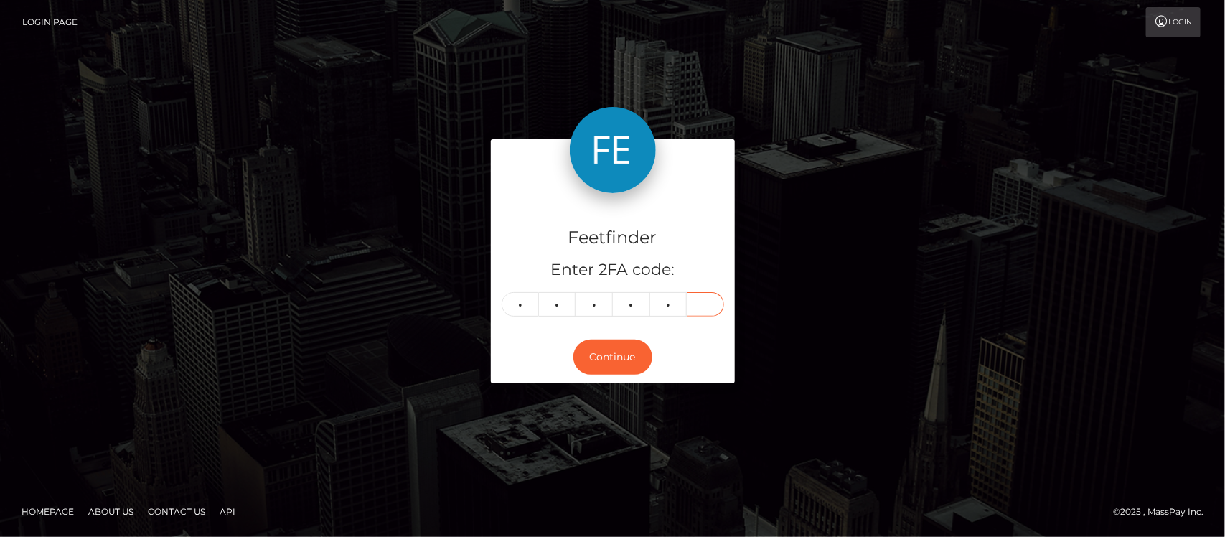
type input "3"
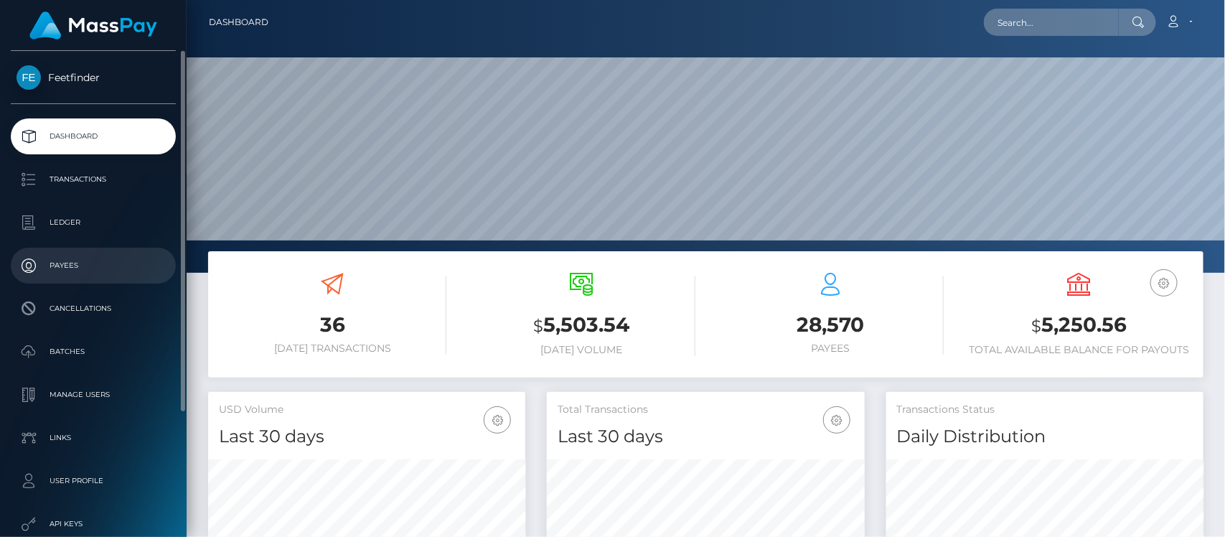
scroll to position [253, 317]
click at [72, 263] on p "Payees" at bounding box center [94, 266] width 154 height 22
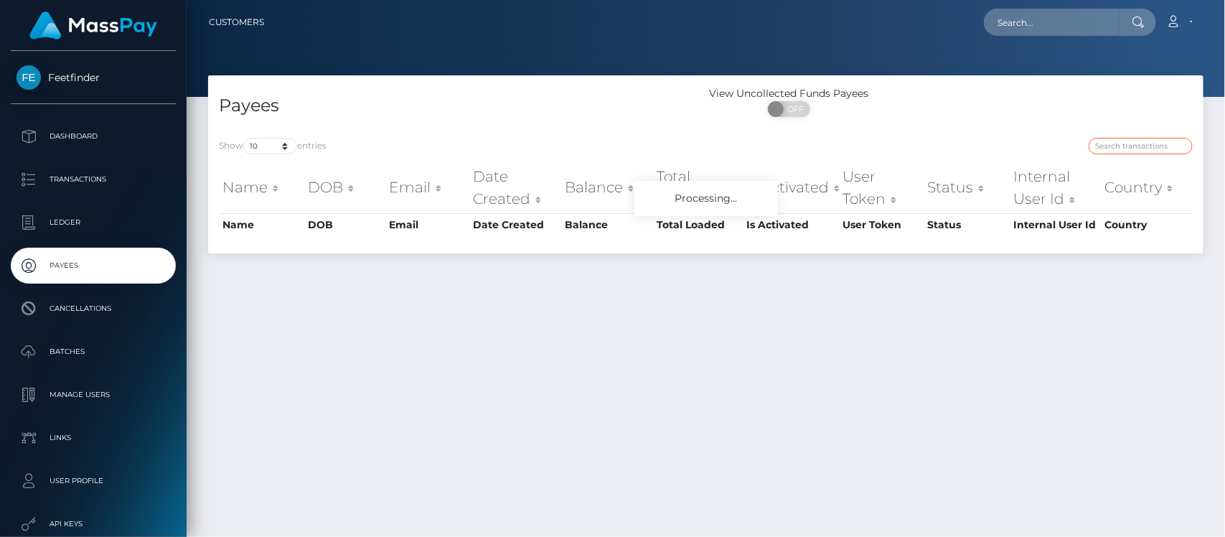
click at [1139, 149] on input "search" at bounding box center [1141, 146] width 104 height 17
paste input "ec7169dc-7688-11f0-9703-0266f44cc279"
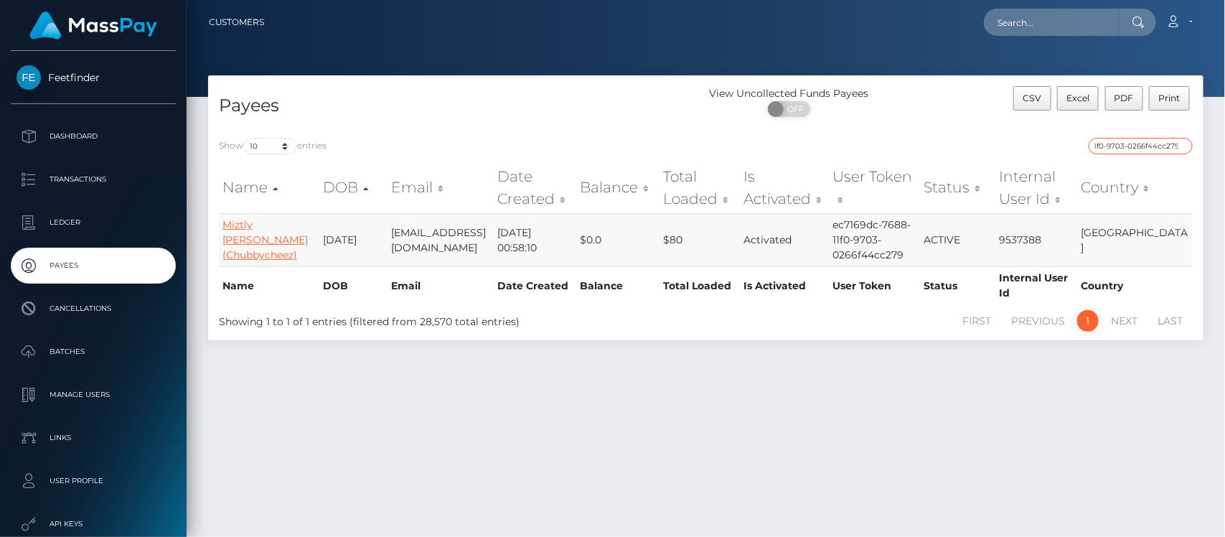
type input "ec7169dc-7688-11f0-9703-0266f44cc279"
click at [242, 223] on link "Miztly [PERSON_NAME] (Chubbycheez)" at bounding box center [264, 239] width 85 height 43
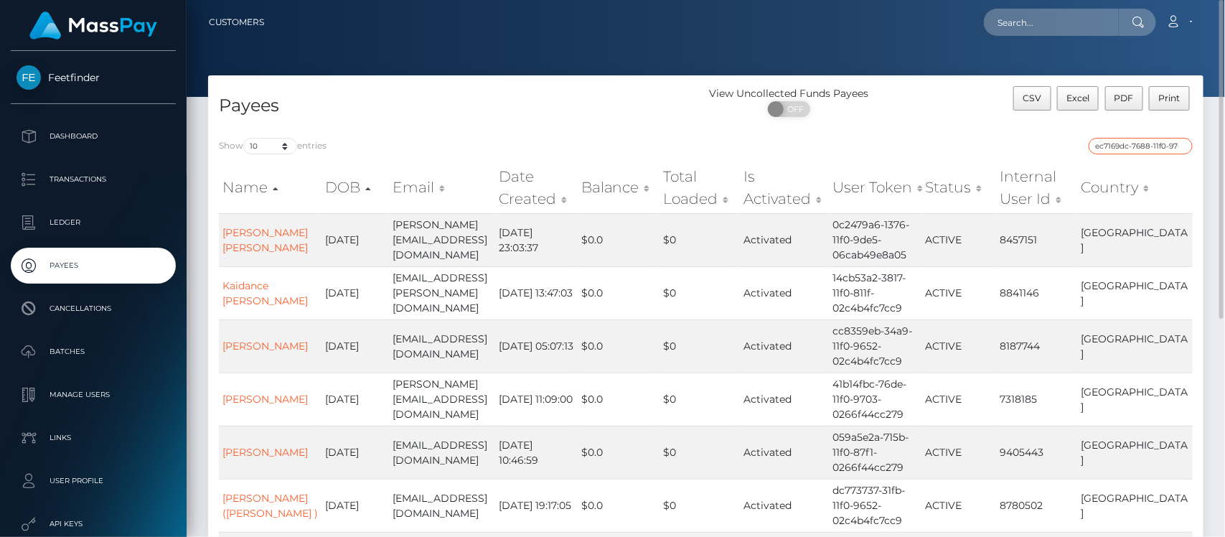
click at [1134, 146] on input "ec7169dc-7688-11f0-9703-0266f44cc279" at bounding box center [1141, 146] width 104 height 17
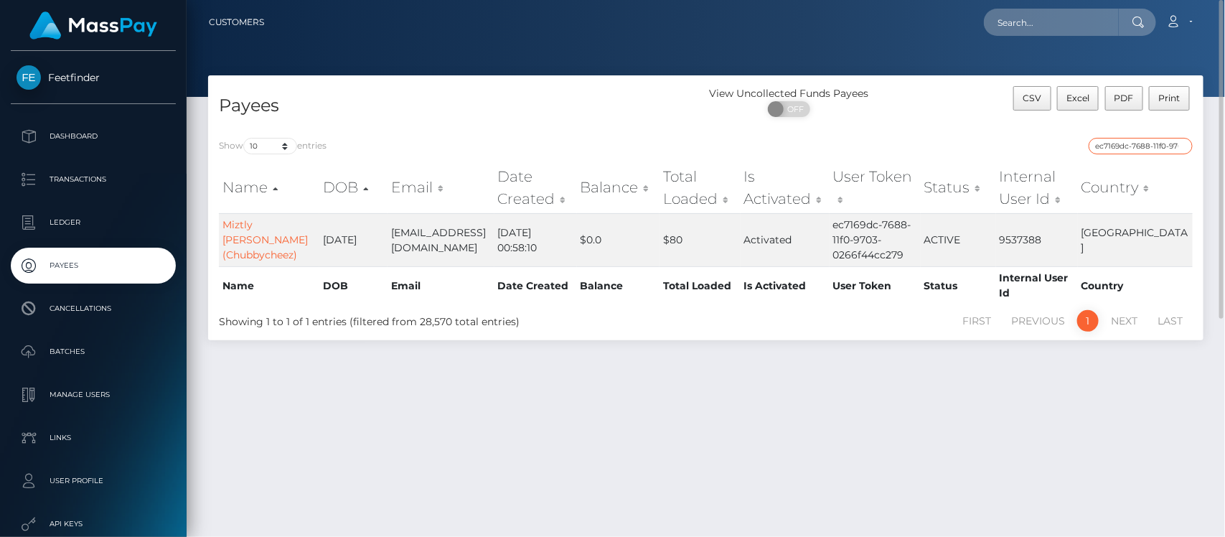
click at [1147, 148] on input "ec7169dc-7688-11f0-9703-0266f44cc279" at bounding box center [1141, 146] width 104 height 17
drag, startPoint x: 1136, startPoint y: 147, endPoint x: 1148, endPoint y: 144, distance: 12.7
click at [1148, 142] on input "ec7169dc-7688-11f0-9703-0266f44cc279" at bounding box center [1141, 146] width 104 height 17
click at [1183, 149] on input "ec7169dc-7688-11f0-9703-0266f44cc279" at bounding box center [1141, 146] width 104 height 17
click at [1182, 146] on input "ec7169dc-7688-11f0-9703-0266f44cc279" at bounding box center [1141, 146] width 104 height 17
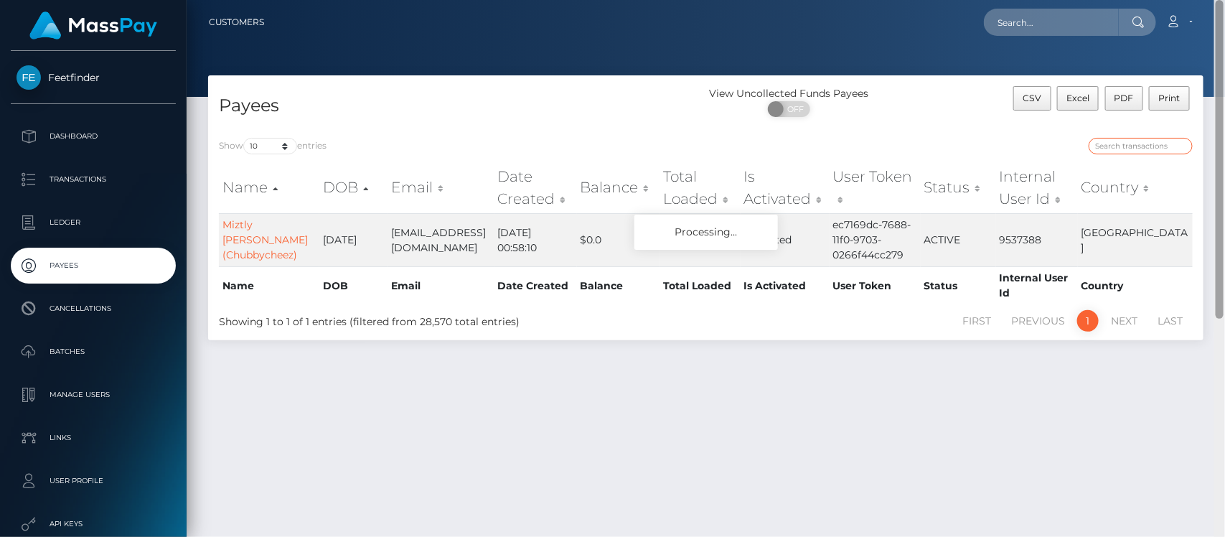
paste input "37672508-7ea0-11f0-8023-0266f44cc279"
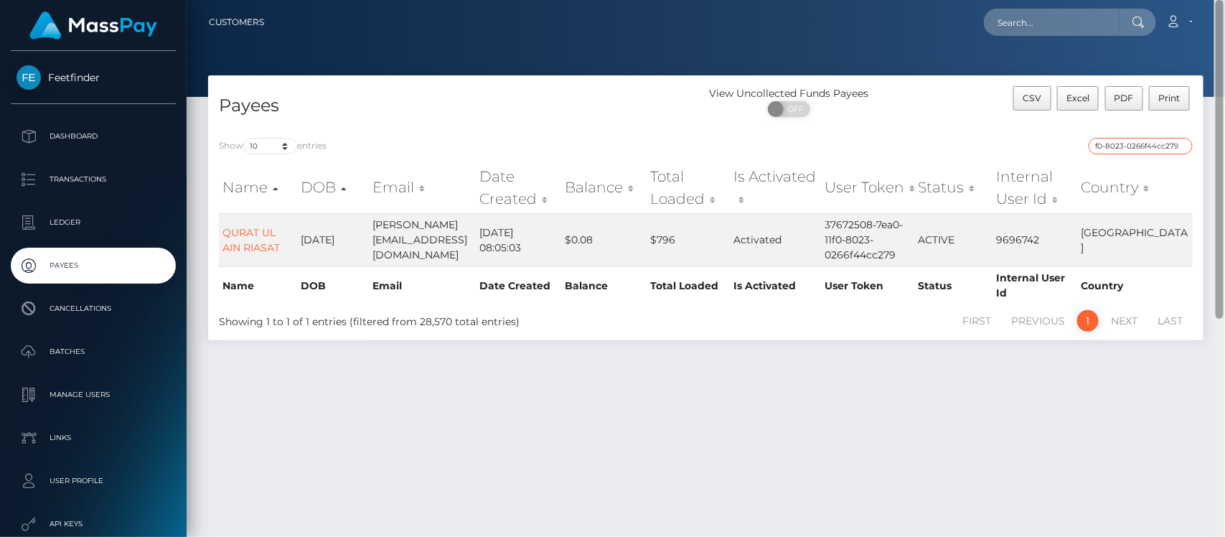
type input "37672508-7ea0-11f0-8023-0266f44cc279"
click at [258, 244] on link "QURAT UL AIN RIASAT" at bounding box center [250, 240] width 57 height 28
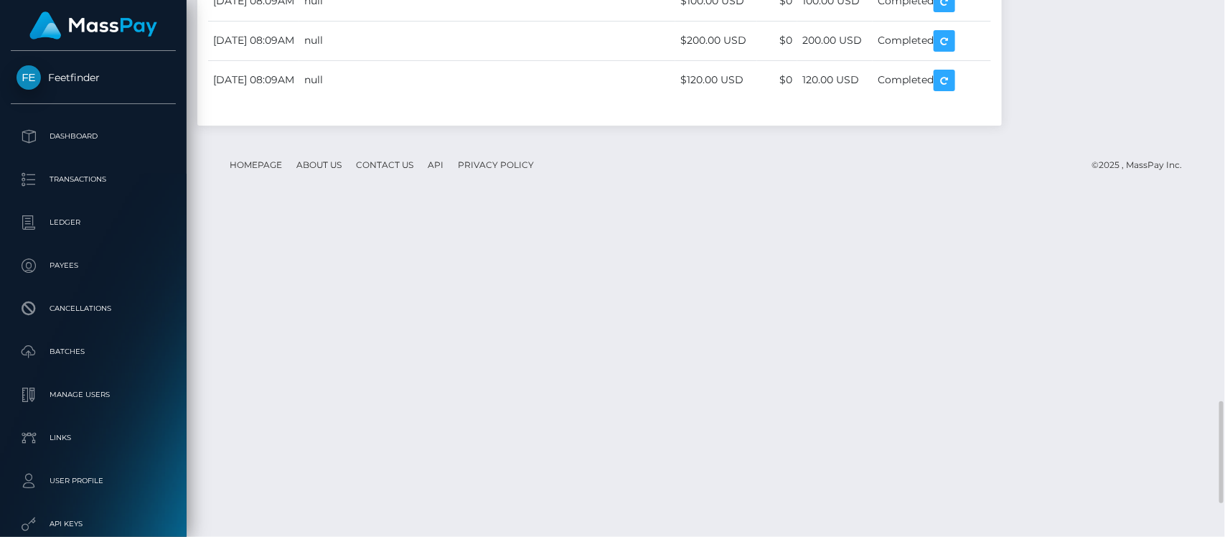
scroll to position [2285, 0]
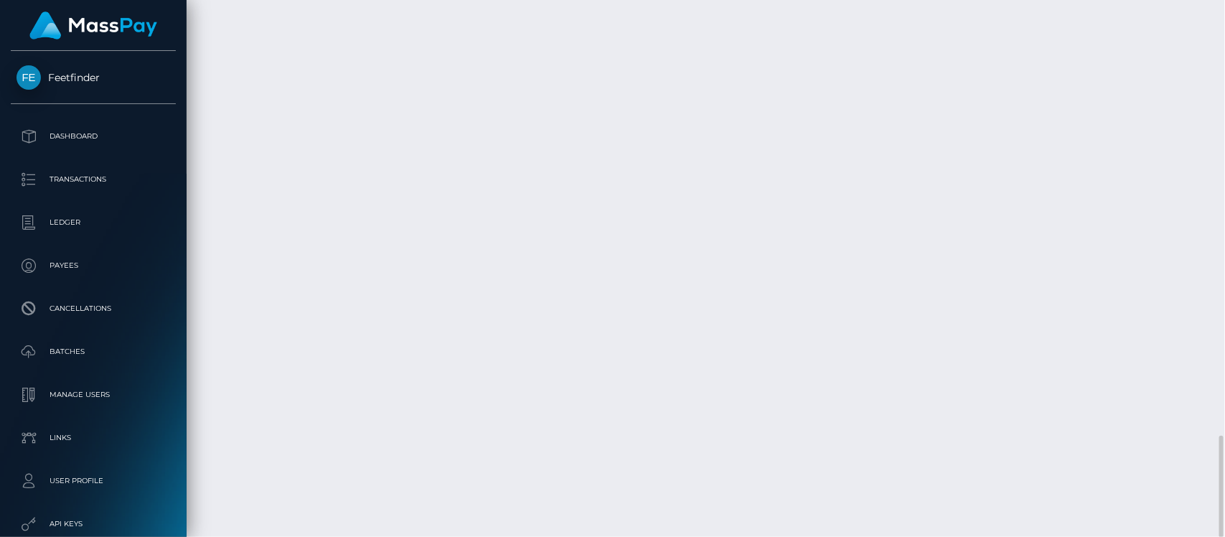
drag, startPoint x: 731, startPoint y: 126, endPoint x: 797, endPoint y: 402, distance: 284.1
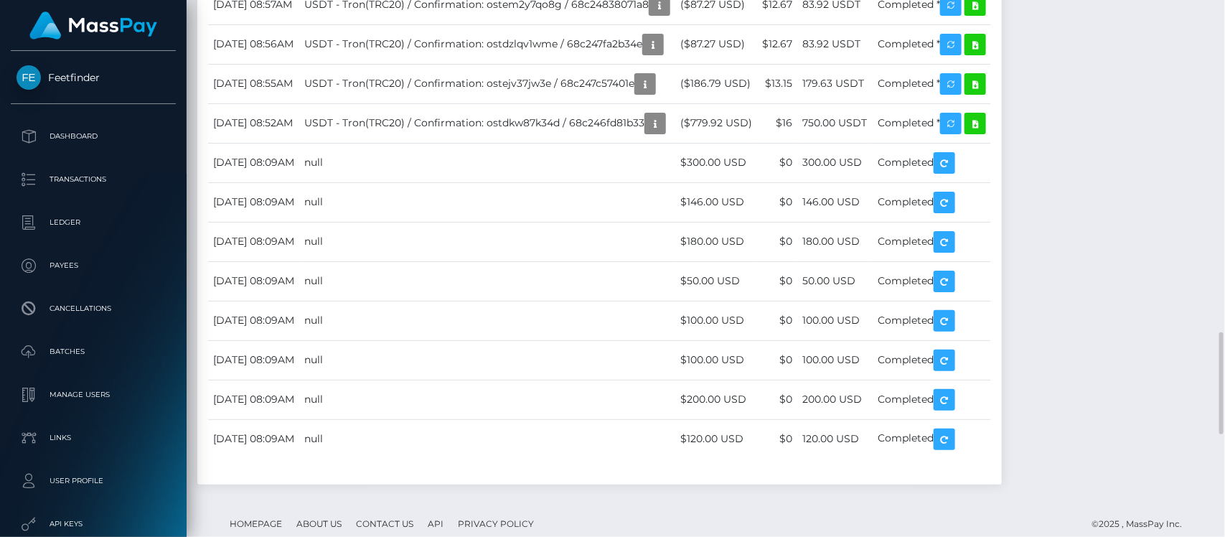
scroll to position [1477, 0]
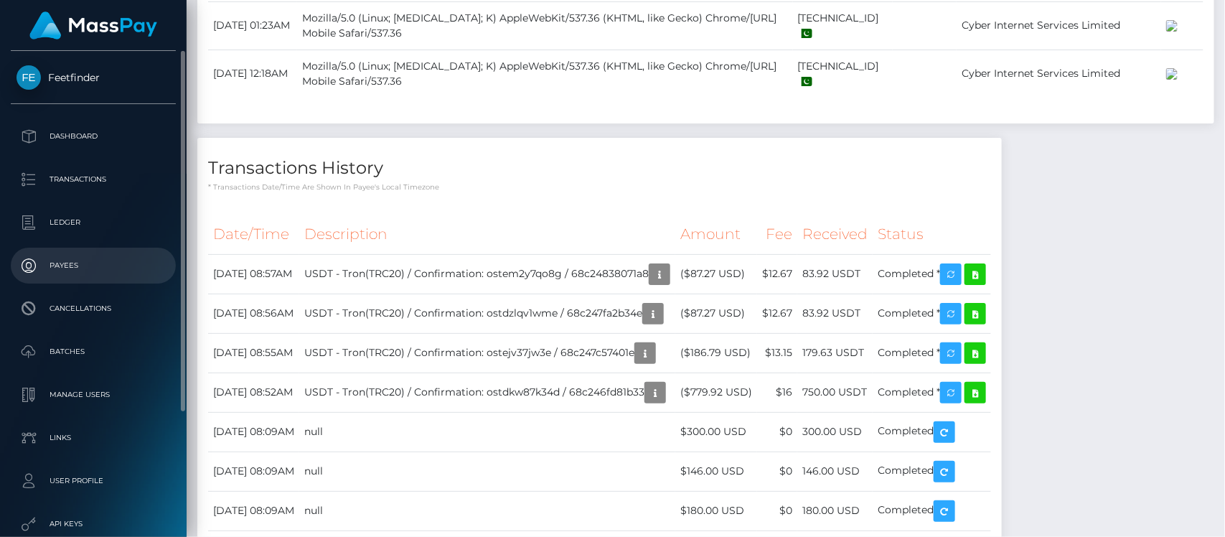
click at [67, 269] on p "Payees" at bounding box center [94, 266] width 154 height 22
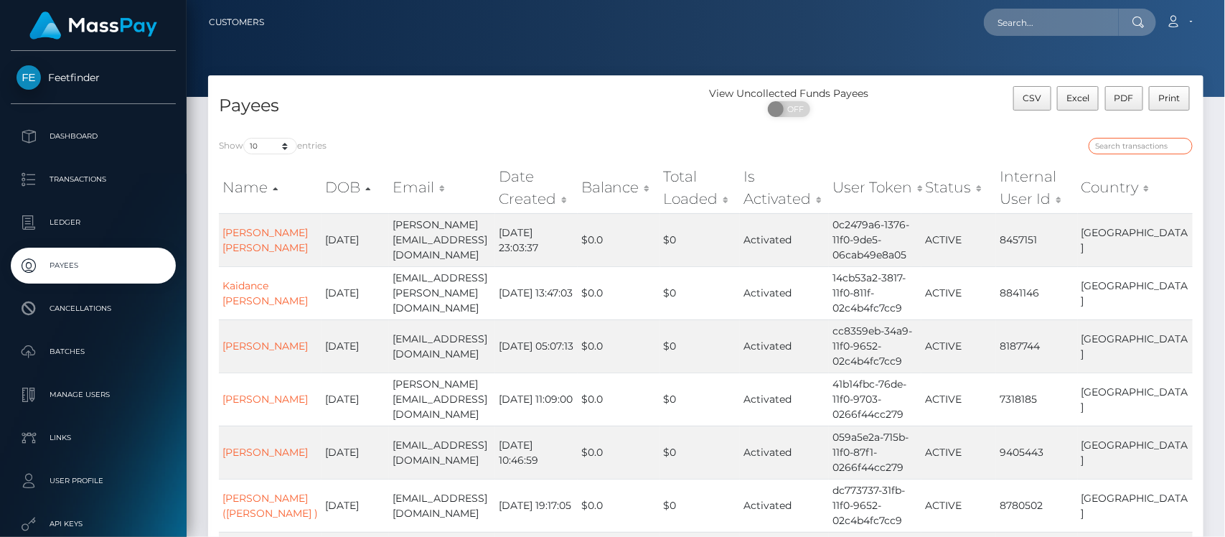
click at [1151, 151] on input "search" at bounding box center [1141, 146] width 104 height 17
paste input "d603f16f-7d39-11f0-8023-0266f44cc279"
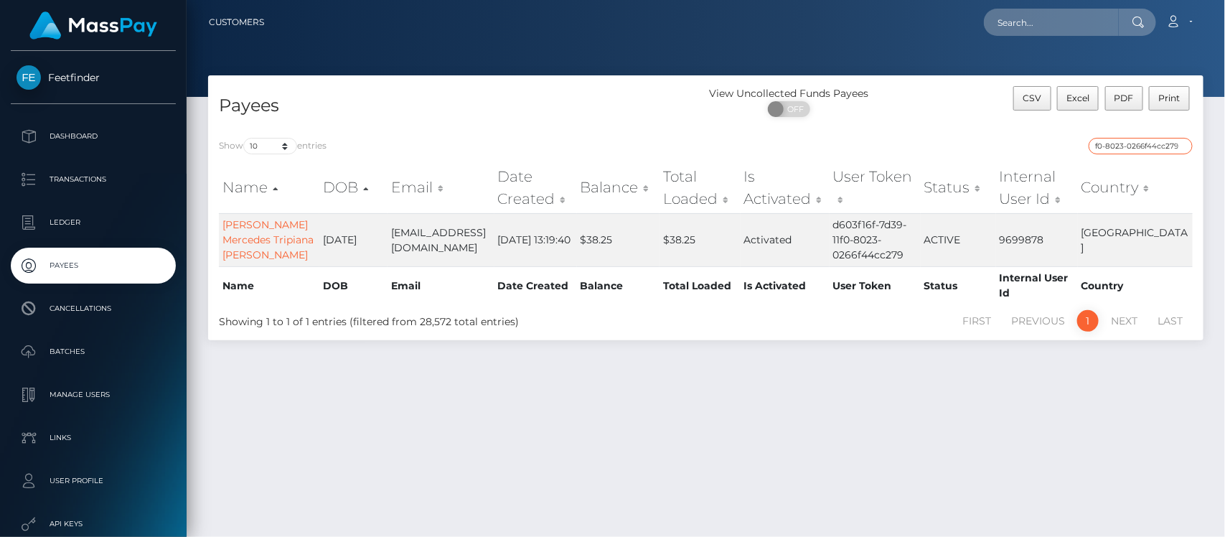
type input "d603f16f-7d39-11f0-8023-0266f44cc279"
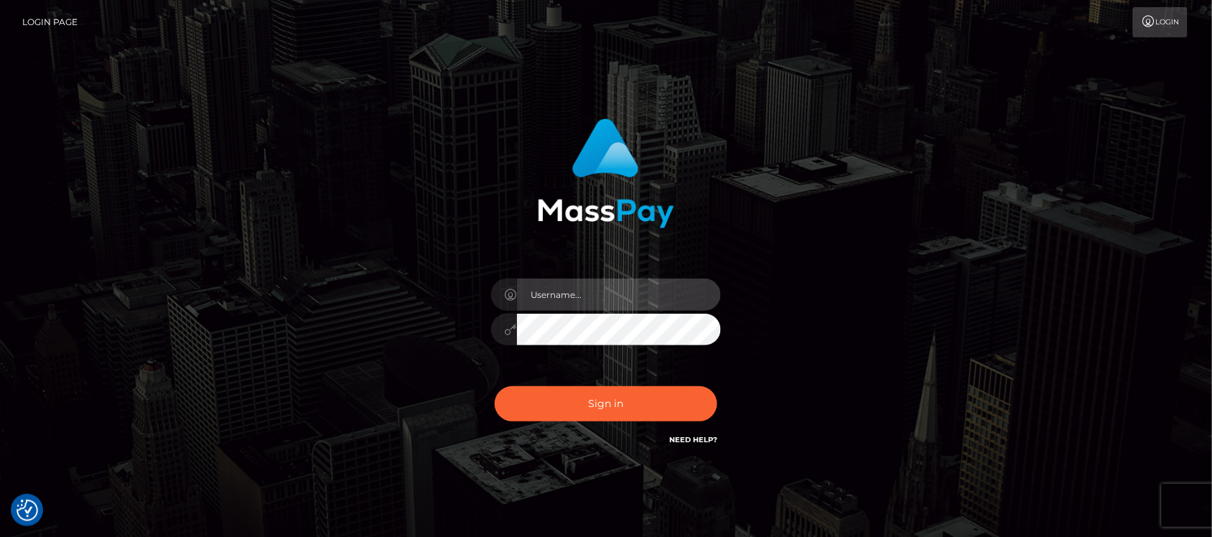
type input "hello.feetfinder"
drag, startPoint x: 670, startPoint y: 299, endPoint x: 675, endPoint y: 310, distance: 12.5
click at [670, 299] on input "hello.feetfinder" at bounding box center [619, 294] width 204 height 32
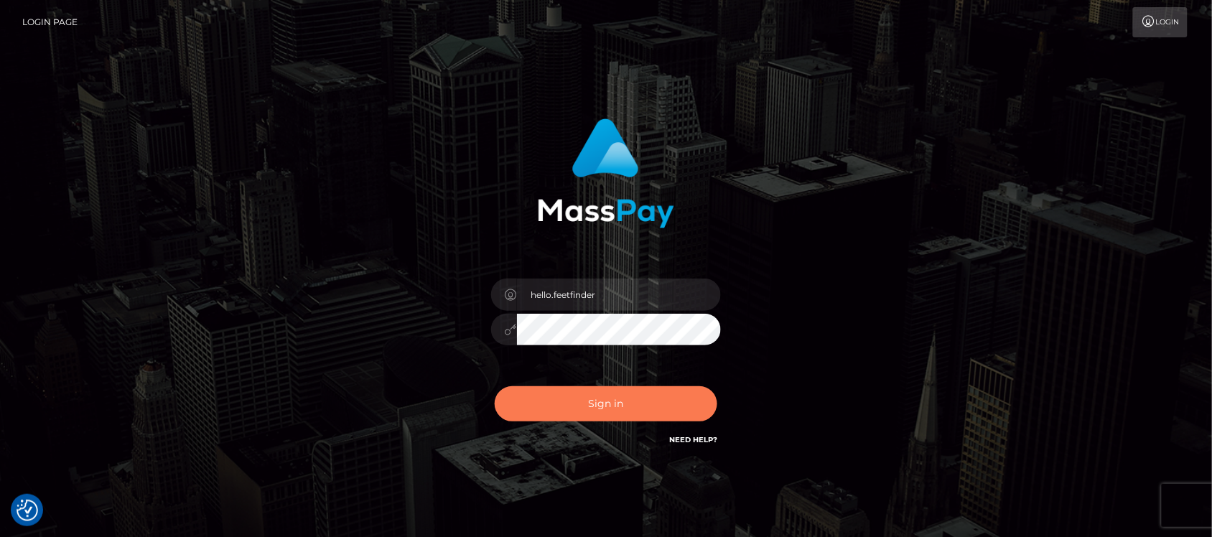
click at [597, 406] on button "Sign in" at bounding box center [606, 403] width 222 height 35
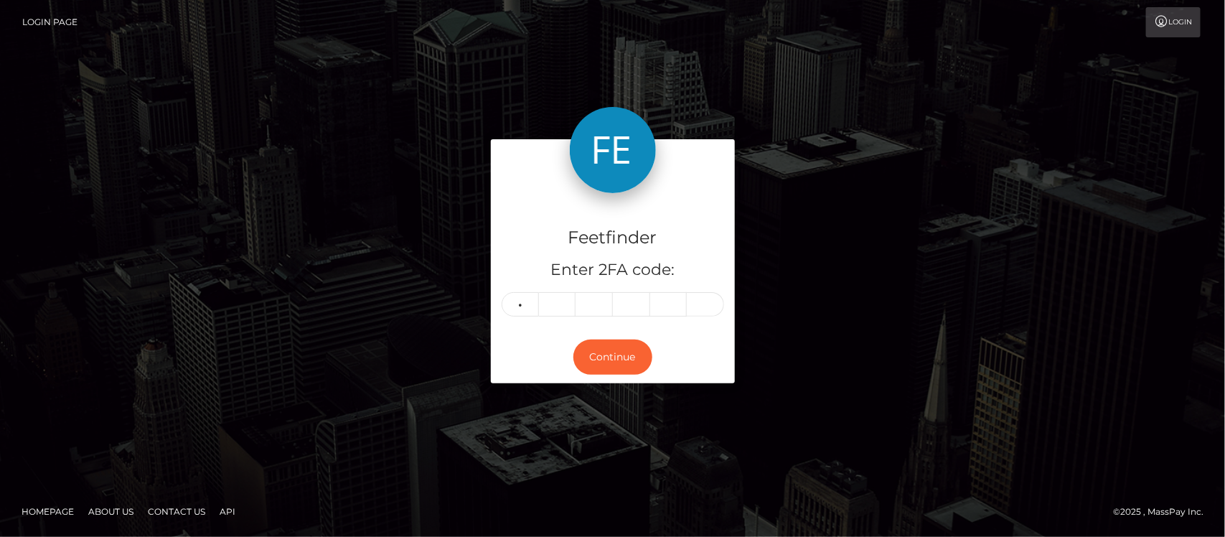
type input "6"
type input "5"
type input "0"
type input "5"
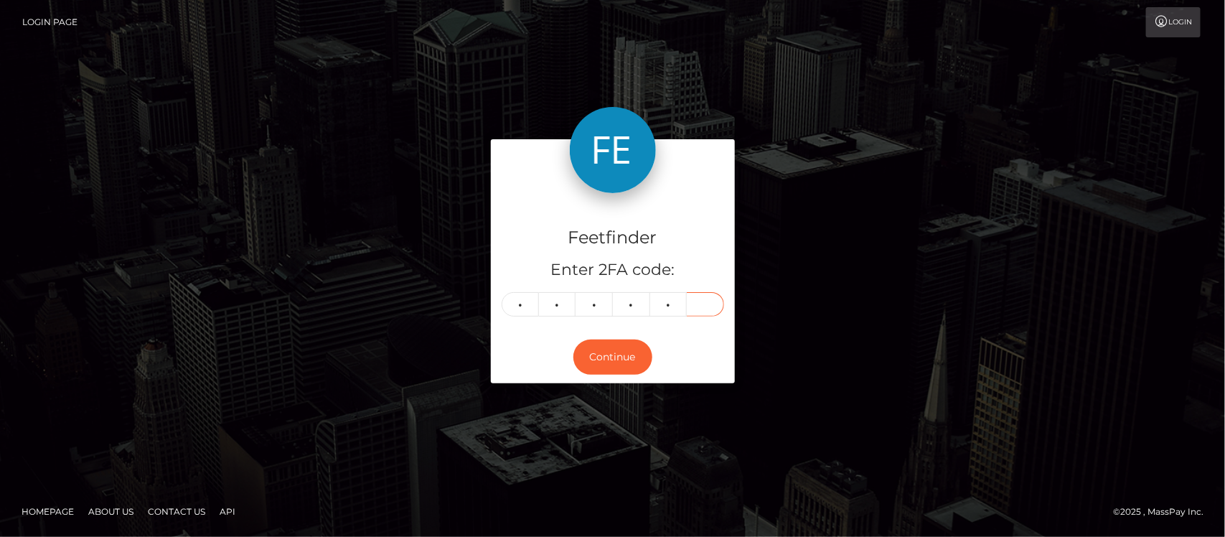
type input "0"
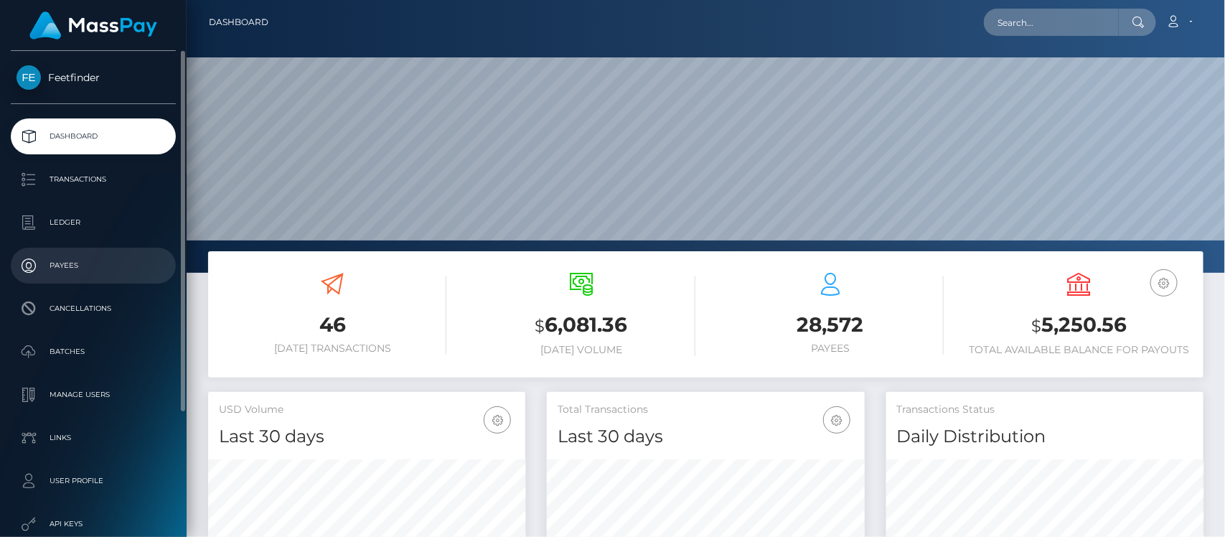
scroll to position [253, 317]
click at [78, 273] on p "Payees" at bounding box center [94, 266] width 154 height 22
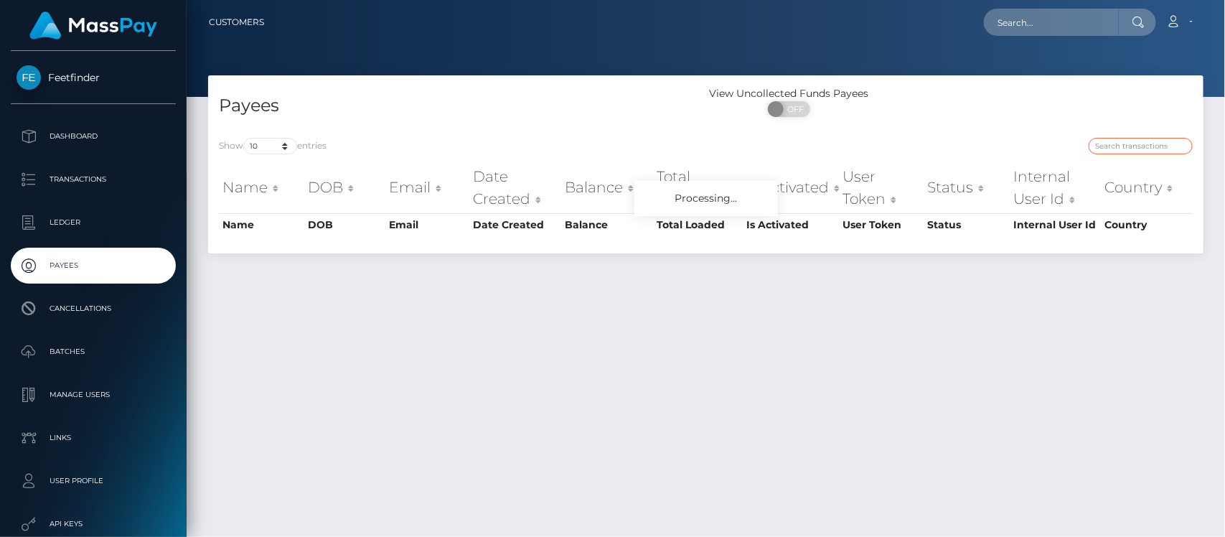
click at [1115, 141] on input "search" at bounding box center [1141, 146] width 104 height 17
paste input "3a37905a-88c7-11f0-8023-0266f44cc279"
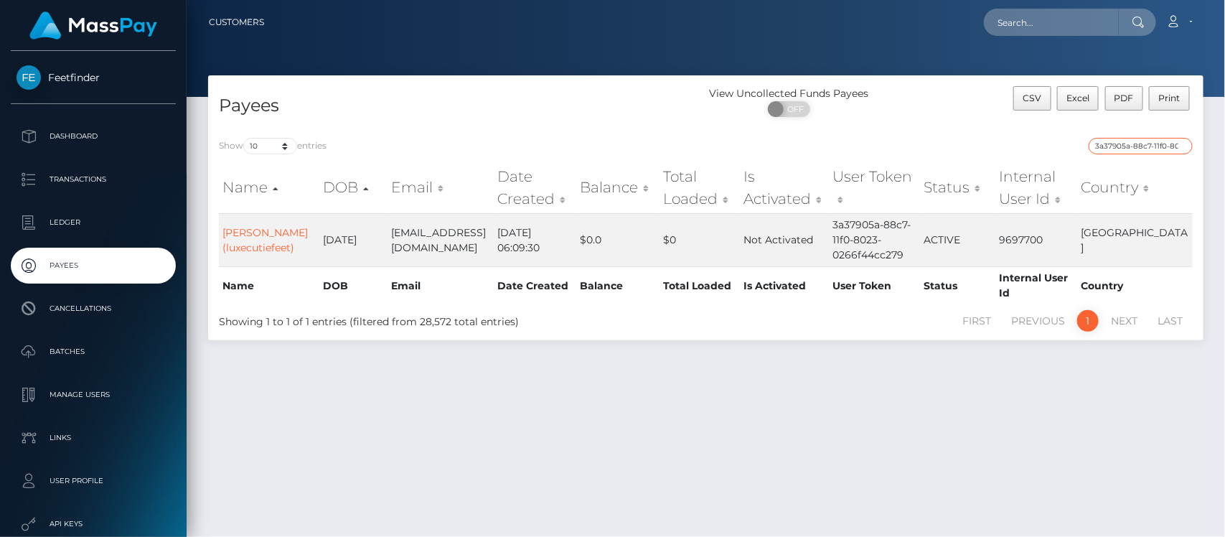
click at [1120, 142] on input "3a37905a-88c7-11f0-8023-0266f44cc279" at bounding box center [1141, 146] width 104 height 17
paste input "590853c0-72ce-11f0-87f1"
click at [1143, 149] on input "590853c0-72ce-11f0-87f1-0266f44cc279" at bounding box center [1141, 146] width 104 height 17
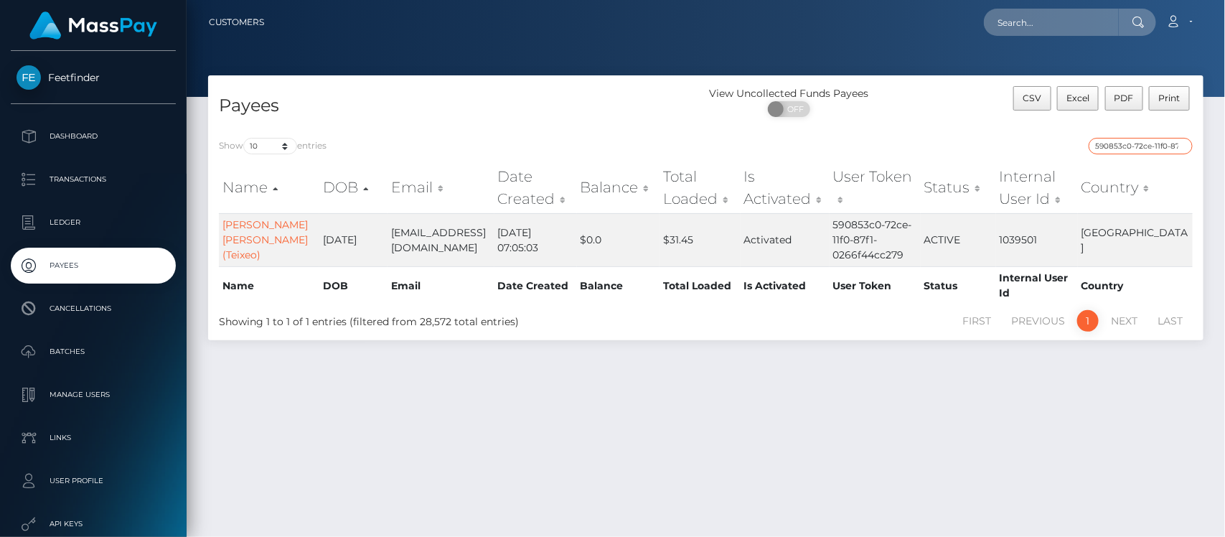
click at [1143, 149] on input "590853c0-72ce-11f0-87f1-0266f44cc279" at bounding box center [1141, 146] width 104 height 17
paste input "4c9c4063-67b7-11f0-a026-06178c1a380f"
click at [1148, 149] on input "4c9c4063-67b7-11f0-a026-06178c1a380f" at bounding box center [1141, 146] width 104 height 17
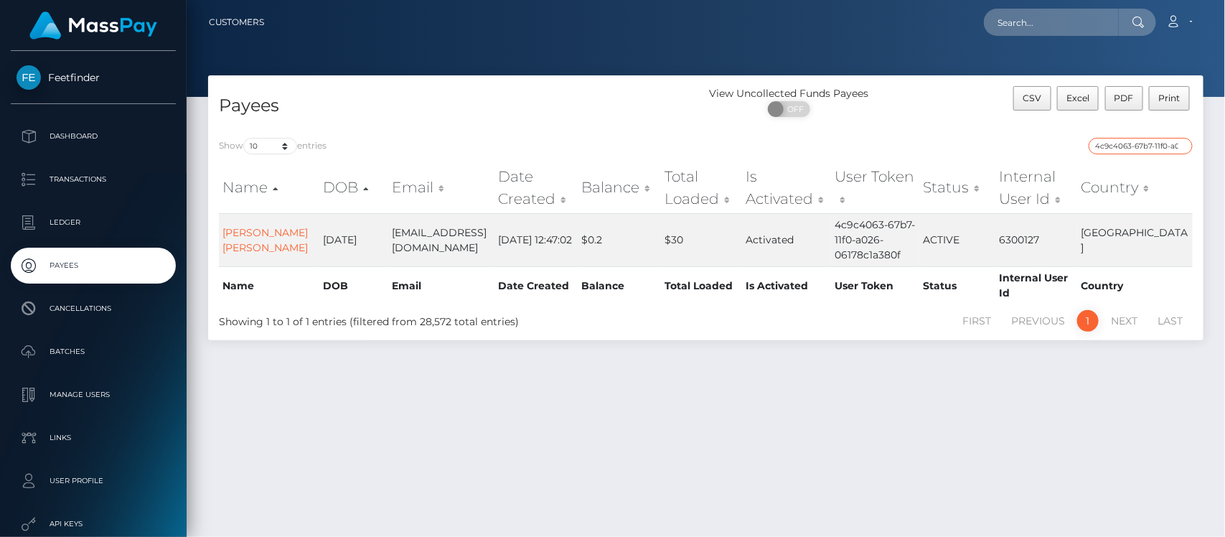
click at [1148, 149] on input "4c9c4063-67b7-11f0-a026-06178c1a380f" at bounding box center [1141, 146] width 104 height 17
paste input "600a69a5-72dd-11f0-87f1-0266f44cc279"
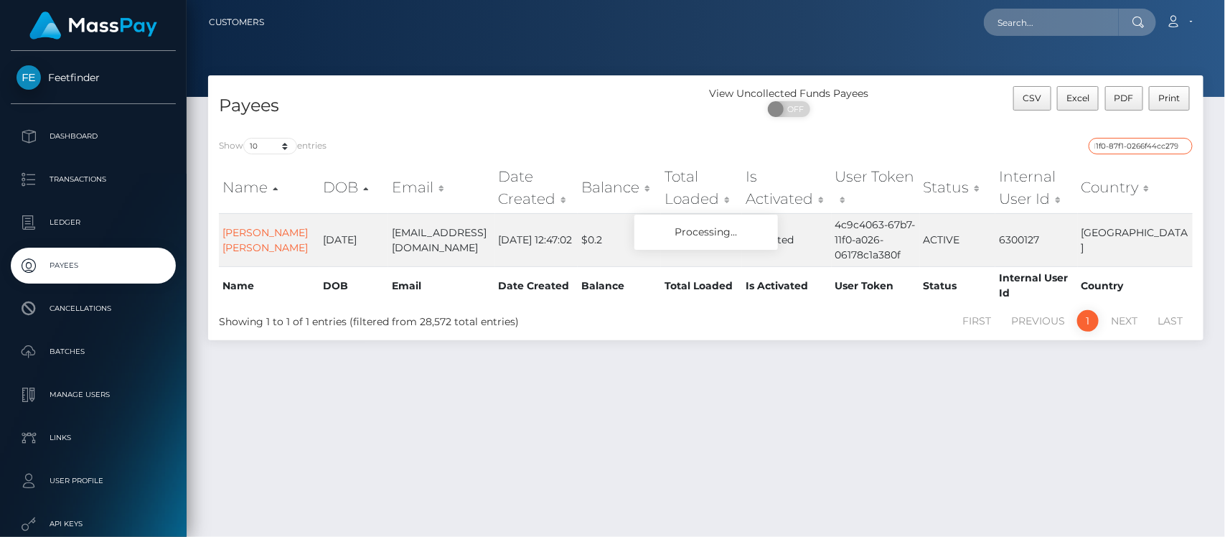
type input "600a69a5-72dd-11f0-87f1-0266f44cc279"
